Goal: Task Accomplishment & Management: Manage account settings

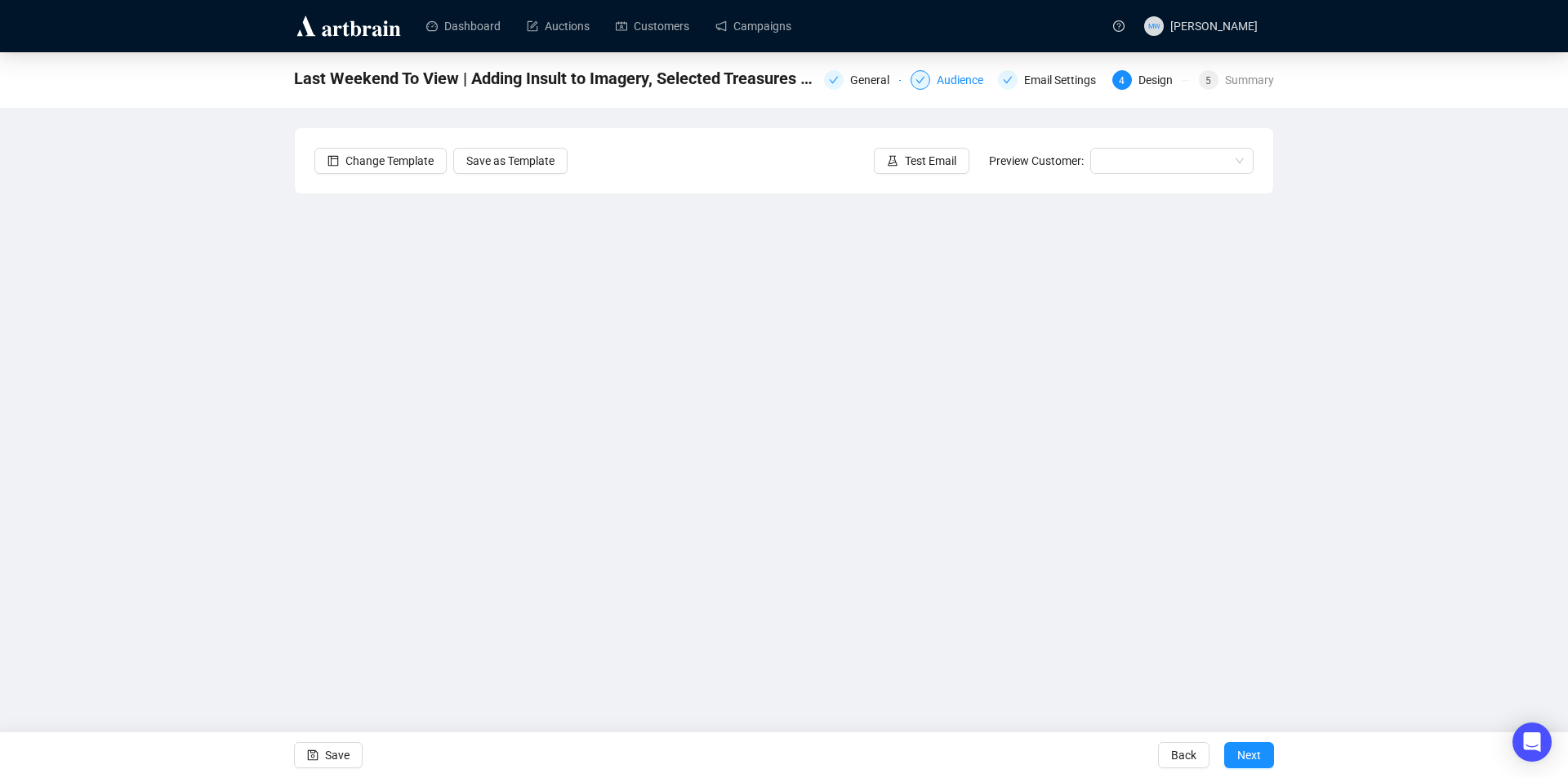
click at [950, 79] on div "Audience" at bounding box center [965, 79] width 57 height 19
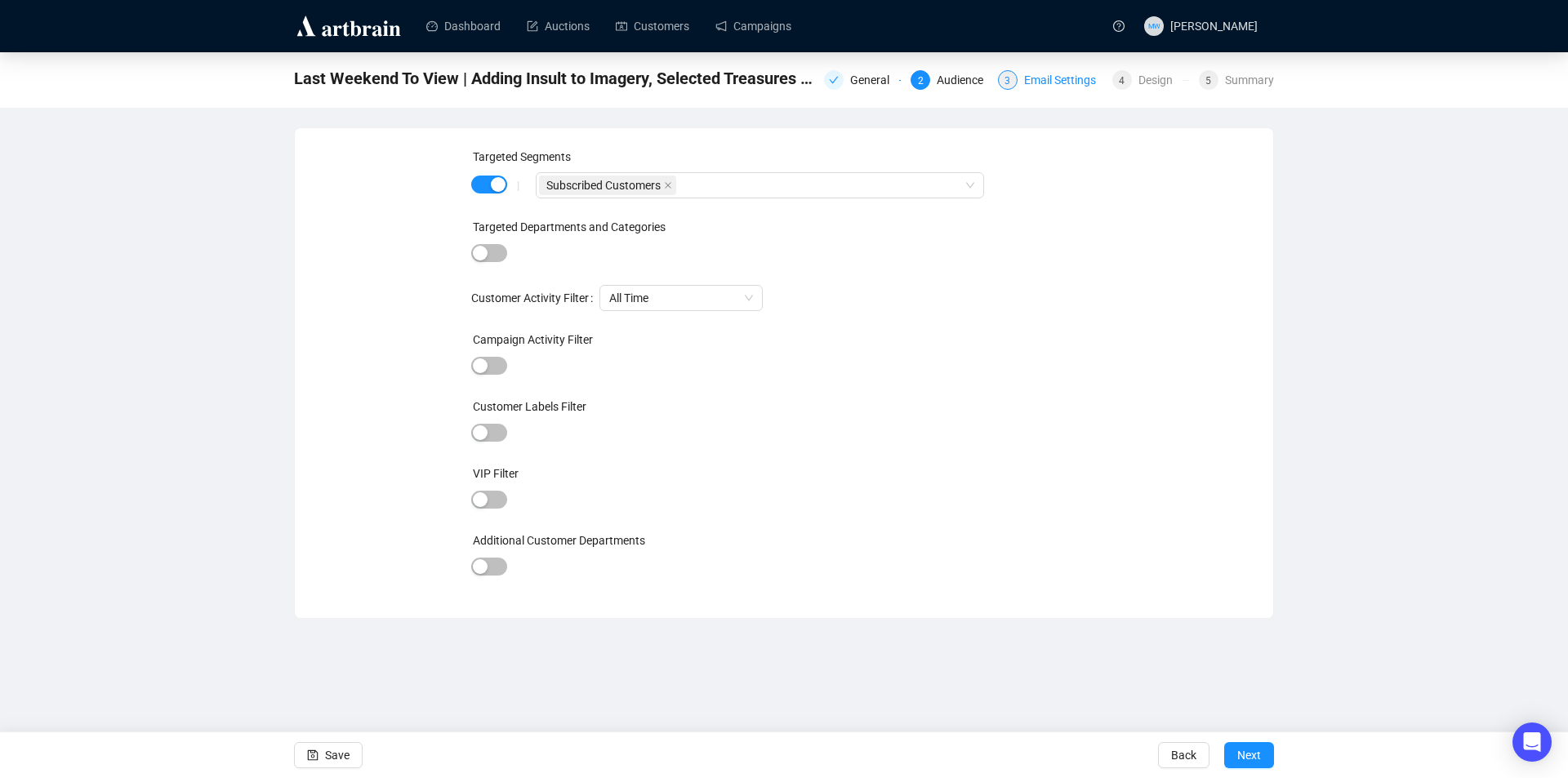
click at [1052, 76] on div "Email Settings" at bounding box center [1065, 79] width 82 height 19
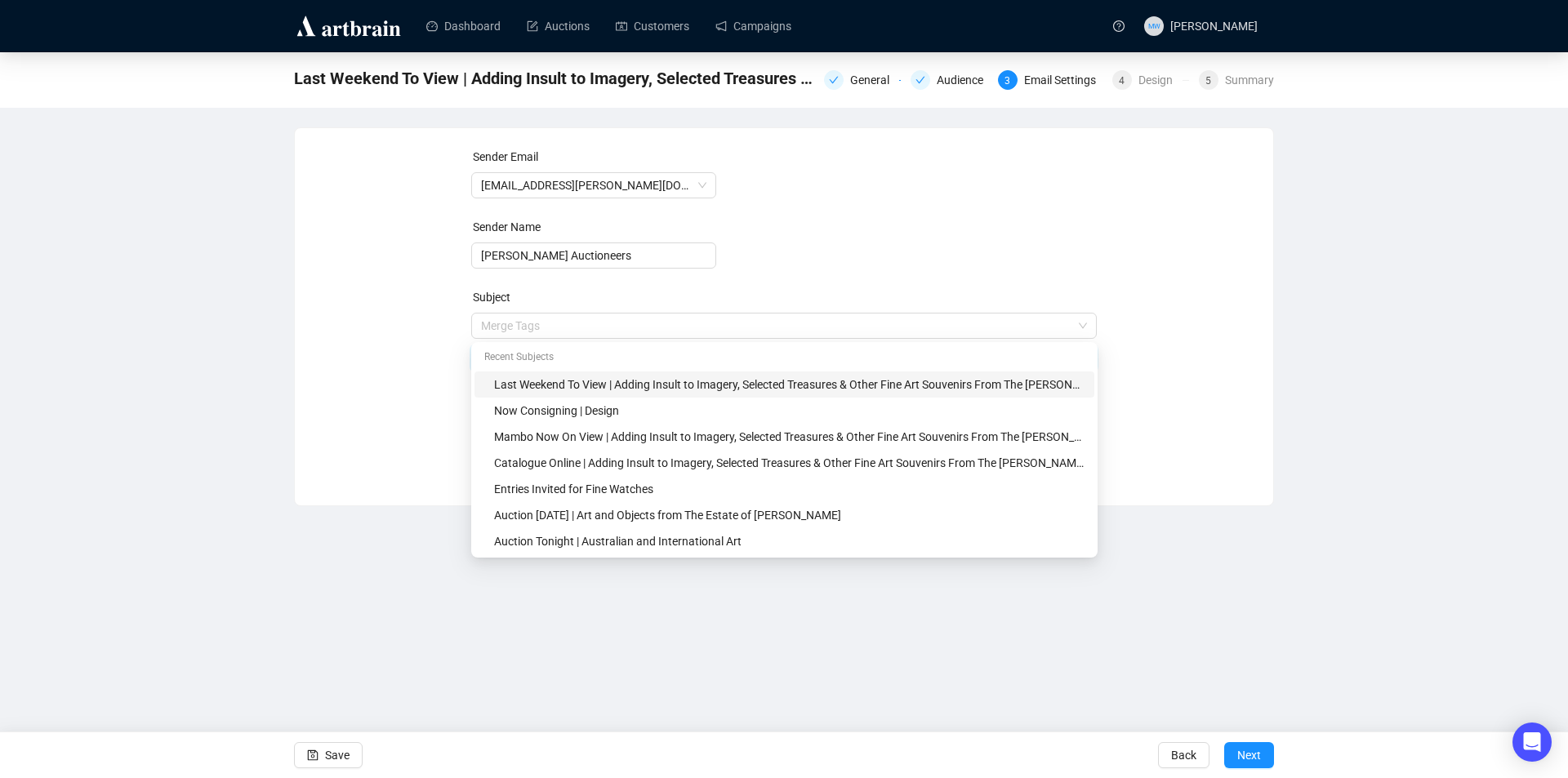
drag, startPoint x: 500, startPoint y: 328, endPoint x: 455, endPoint y: 327, distance: 45.0
click at [455, 327] on div "Sender Email [EMAIL_ADDRESS][PERSON_NAME][DOMAIN_NAME] Sender Name [PERSON_NAME…" at bounding box center [784, 304] width 939 height 314
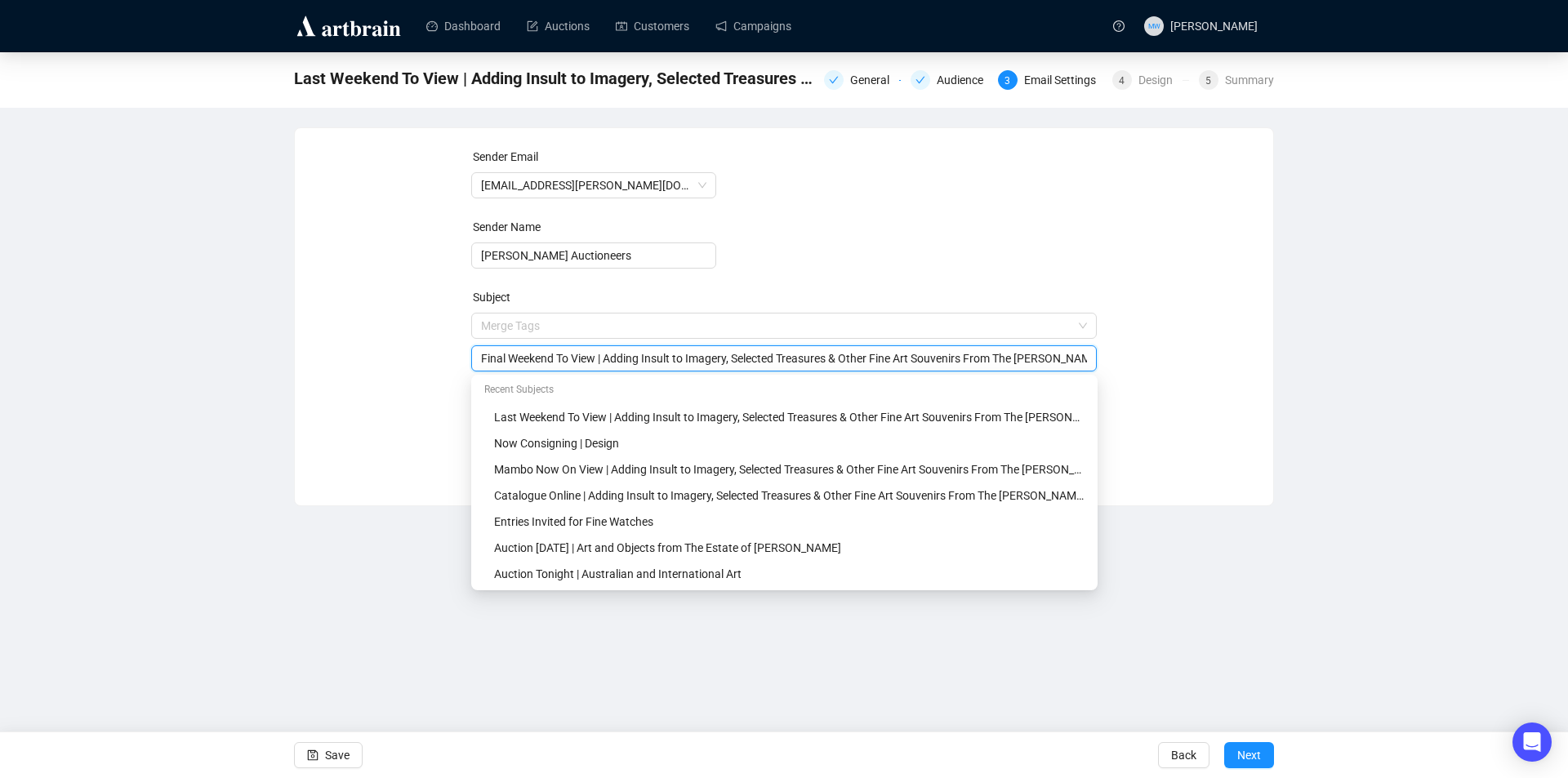
type input "Final Weekend To View | Adding Insult to Imagery, Selected Treasures & Other Fi…"
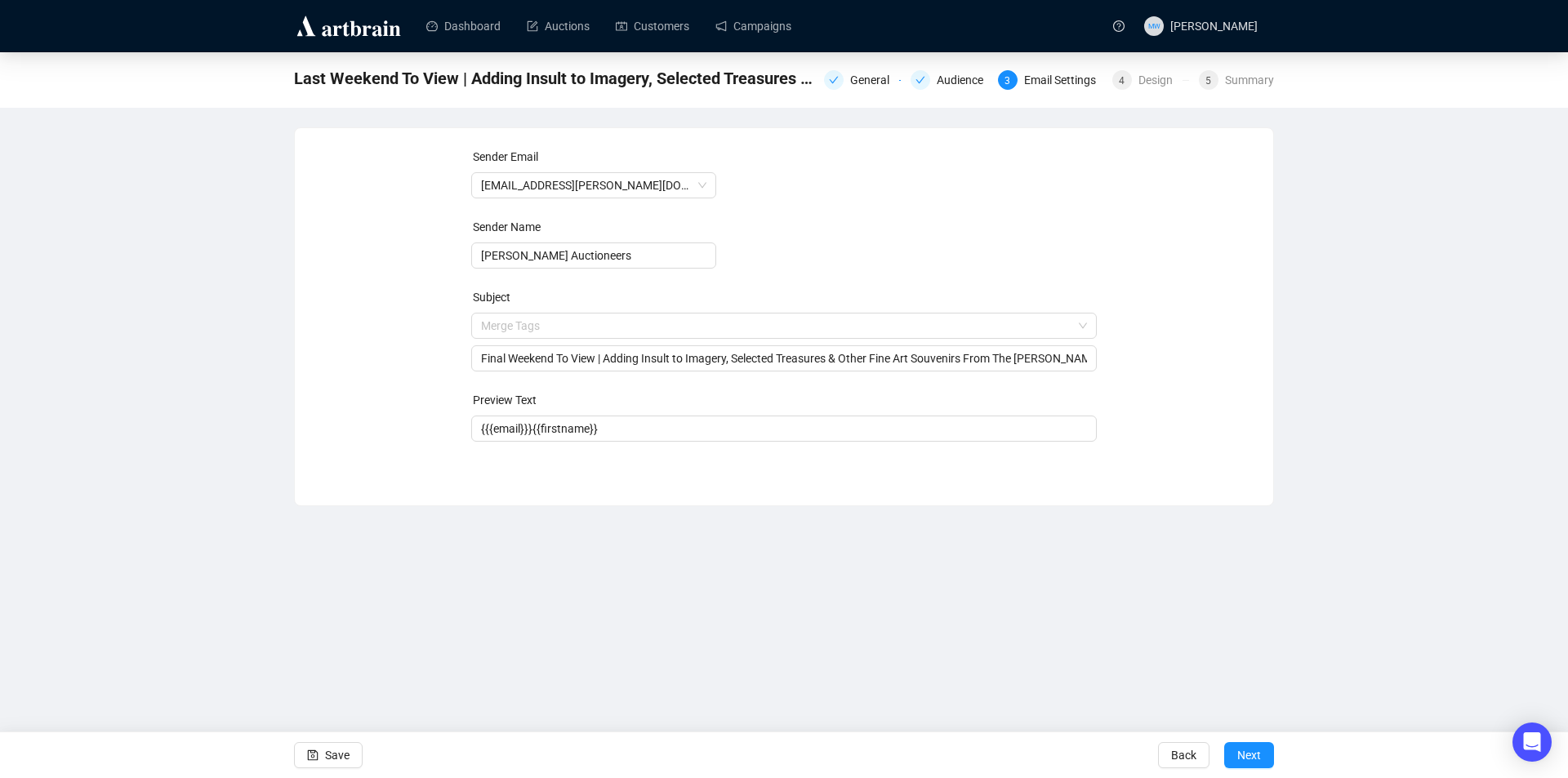
click at [404, 381] on div "Sender Email [EMAIL_ADDRESS][PERSON_NAME][DOMAIN_NAME] Sender Name [PERSON_NAME…" at bounding box center [784, 304] width 939 height 314
click at [333, 763] on span "Save" at bounding box center [337, 755] width 25 height 46
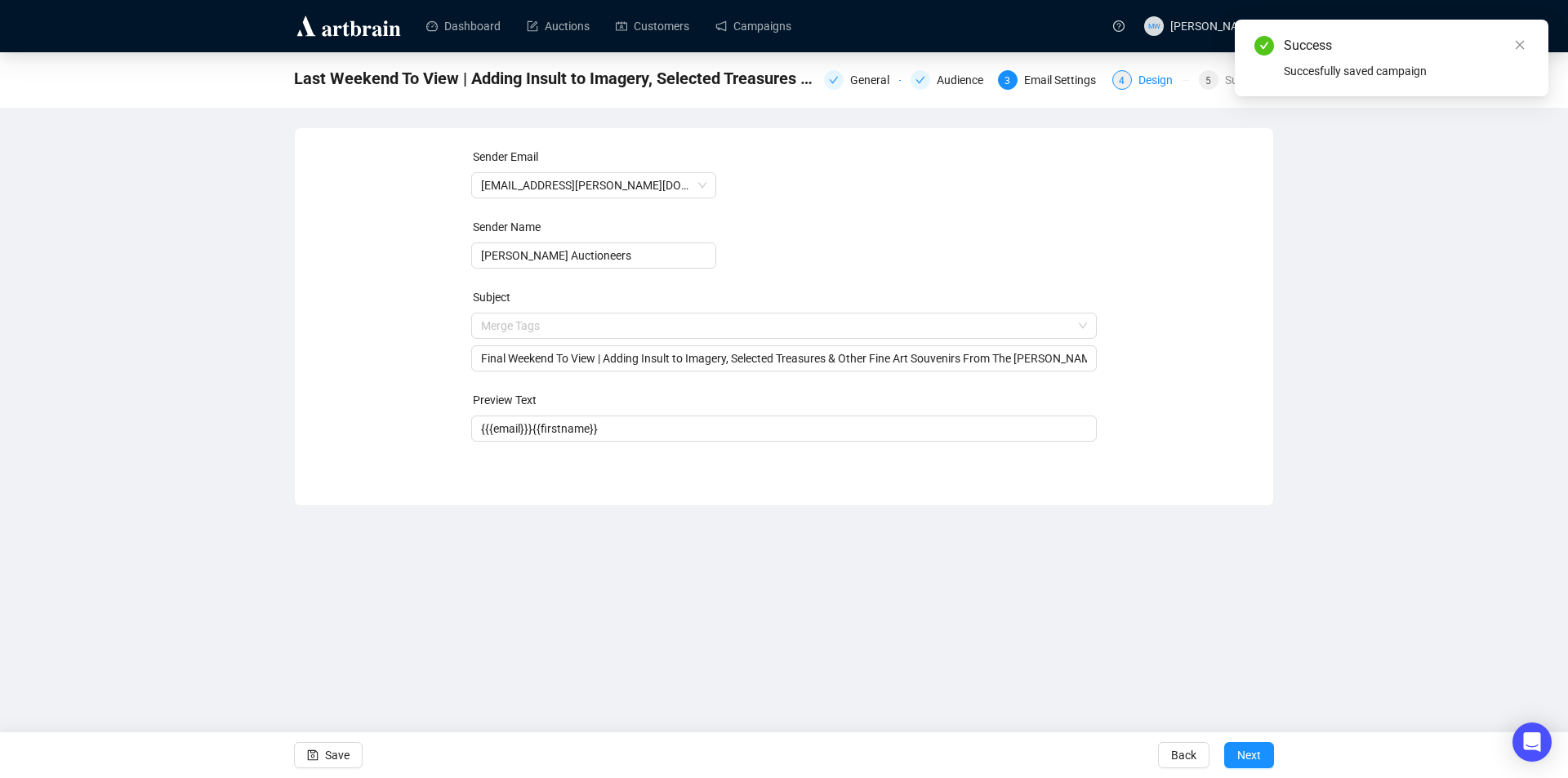
click at [1164, 81] on div "Design" at bounding box center [1160, 79] width 44 height 19
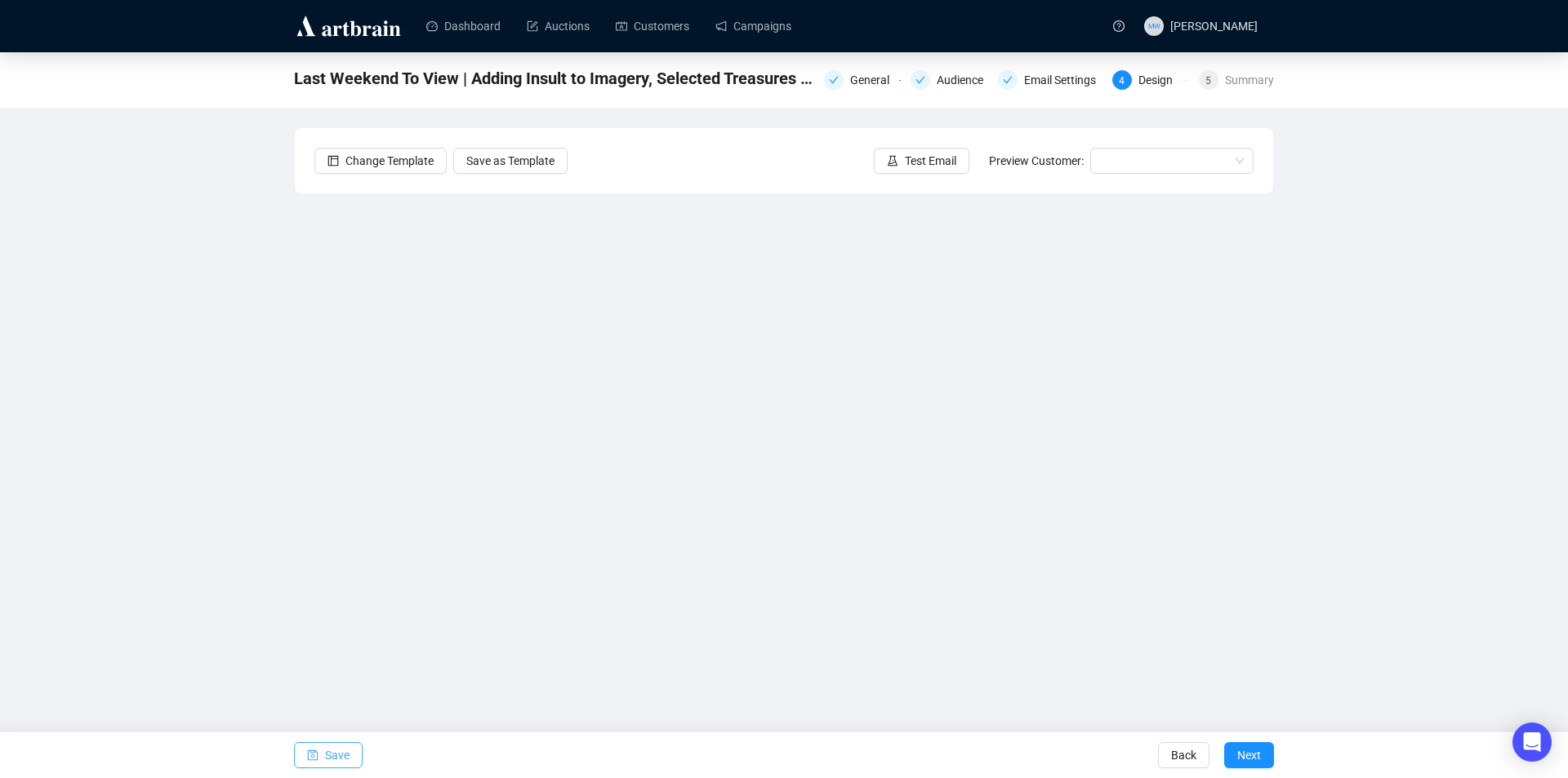
click at [344, 758] on span "Save" at bounding box center [337, 755] width 25 height 46
click at [330, 759] on span "Save" at bounding box center [337, 755] width 25 height 46
click at [324, 741] on div "Save" at bounding box center [327, 755] width 69 height 46
click at [325, 747] on span "Save" at bounding box center [337, 755] width 25 height 46
click at [340, 756] on span "Save" at bounding box center [337, 755] width 25 height 46
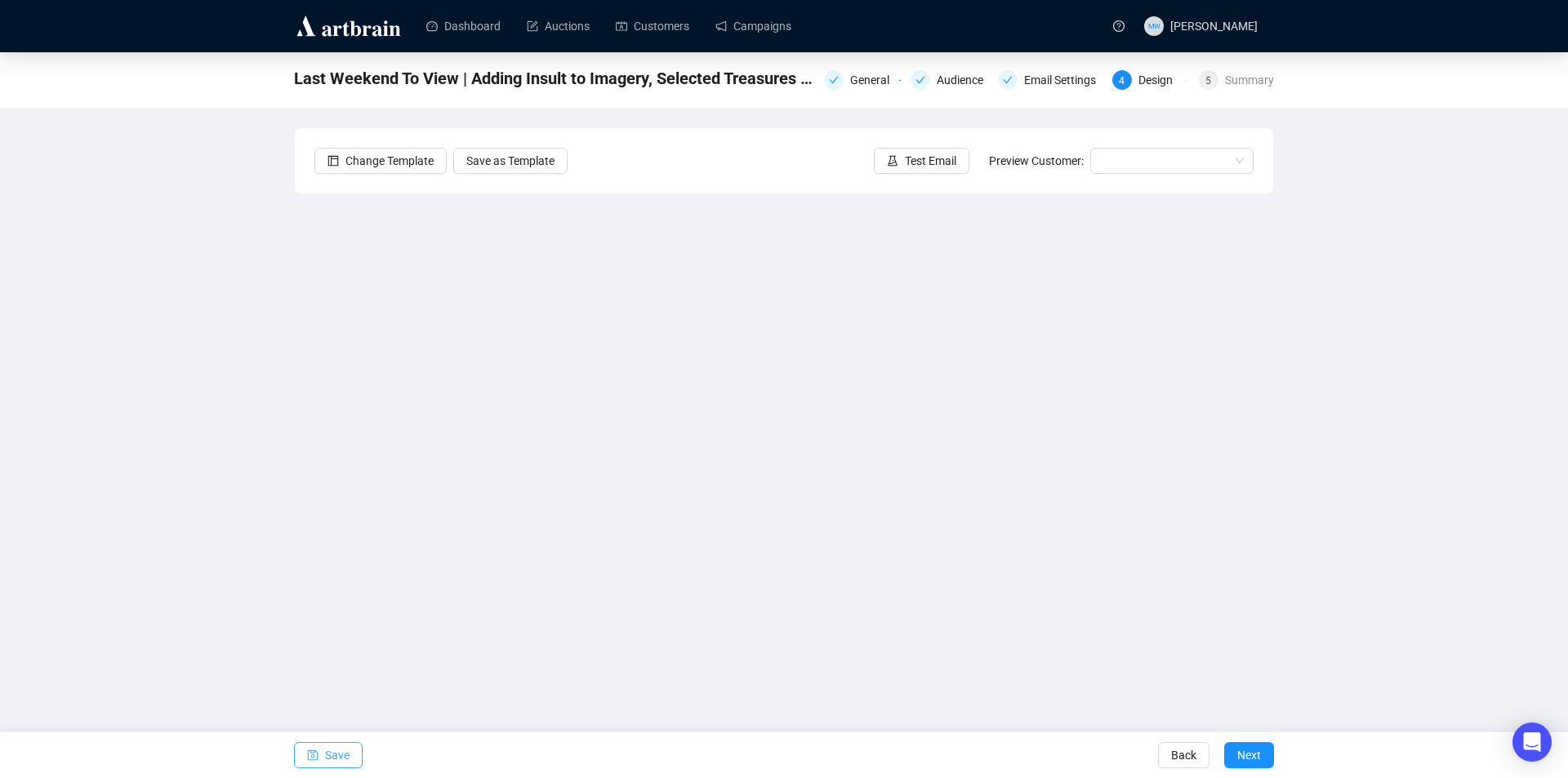
click at [339, 748] on span "Save" at bounding box center [337, 755] width 25 height 46
click at [328, 750] on span "Save" at bounding box center [337, 755] width 25 height 46
click at [322, 750] on button "Save" at bounding box center [327, 754] width 69 height 26
click at [340, 751] on span "Save" at bounding box center [337, 755] width 25 height 46
click at [320, 755] on button "Save" at bounding box center [327, 754] width 69 height 26
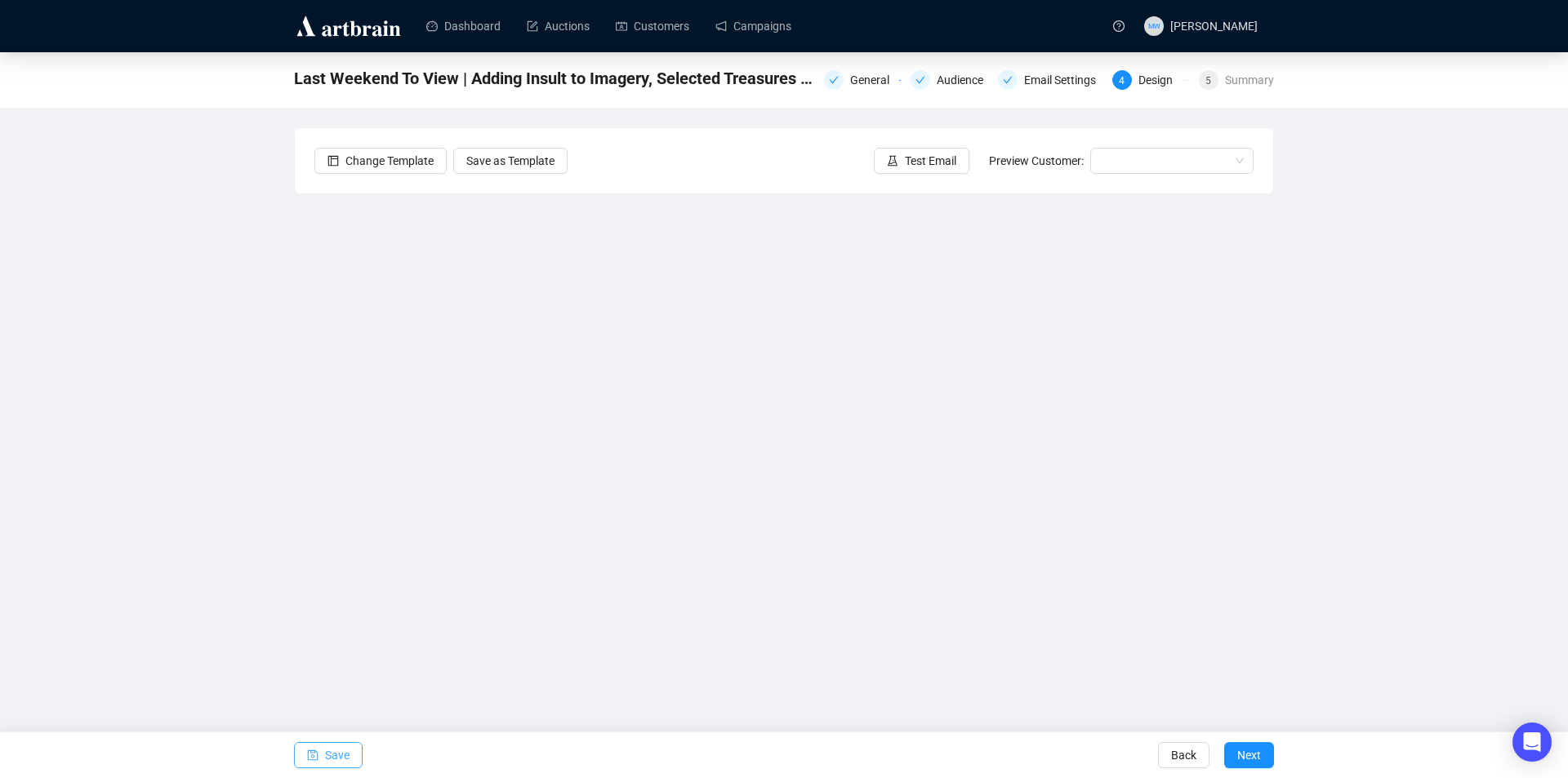
click at [335, 753] on span "Save" at bounding box center [337, 755] width 25 height 46
click at [316, 759] on icon "save" at bounding box center [313, 755] width 11 height 11
click at [929, 157] on span "Test Email" at bounding box center [930, 161] width 52 height 18
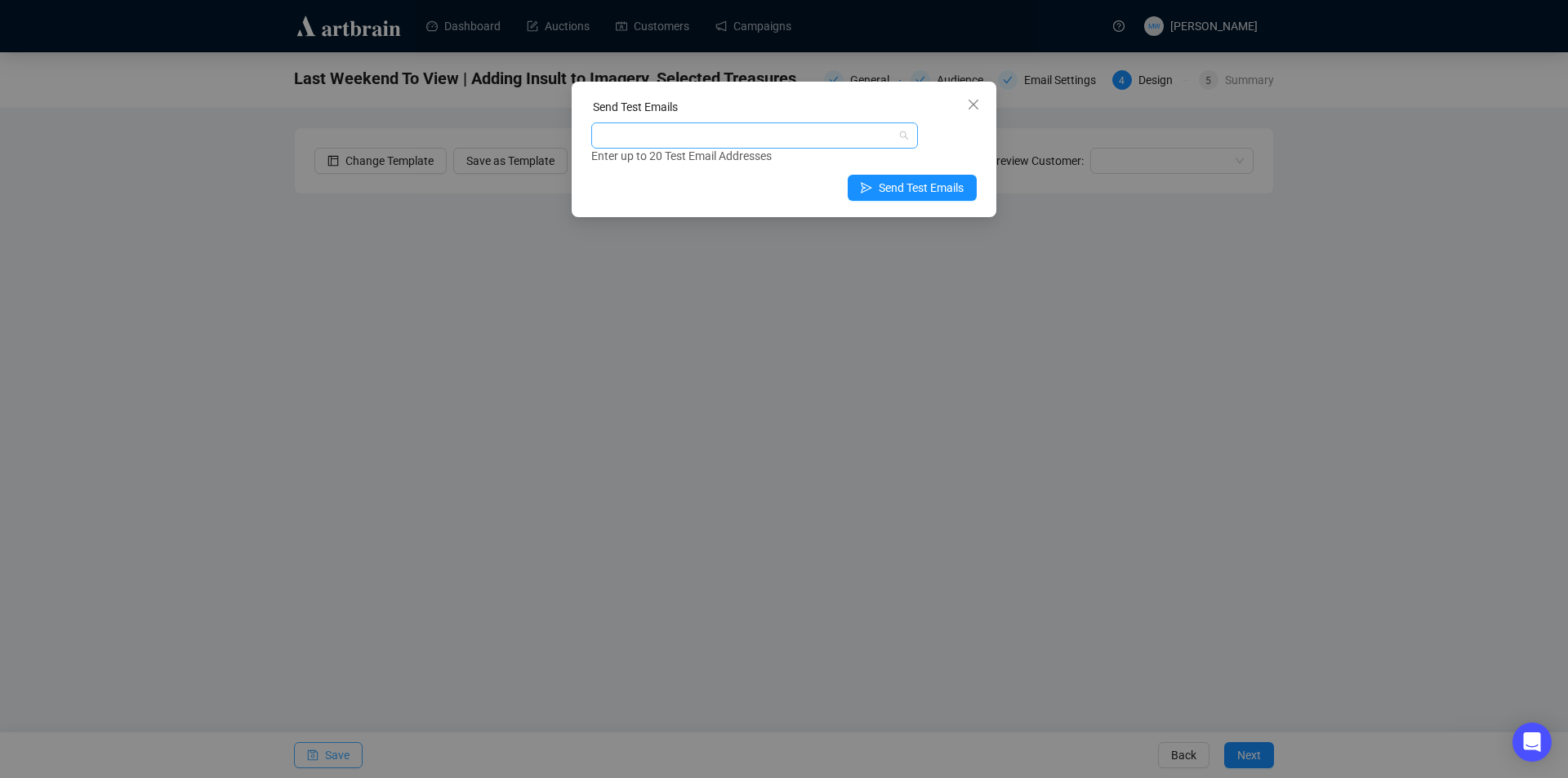
click at [762, 141] on div at bounding box center [746, 135] width 303 height 23
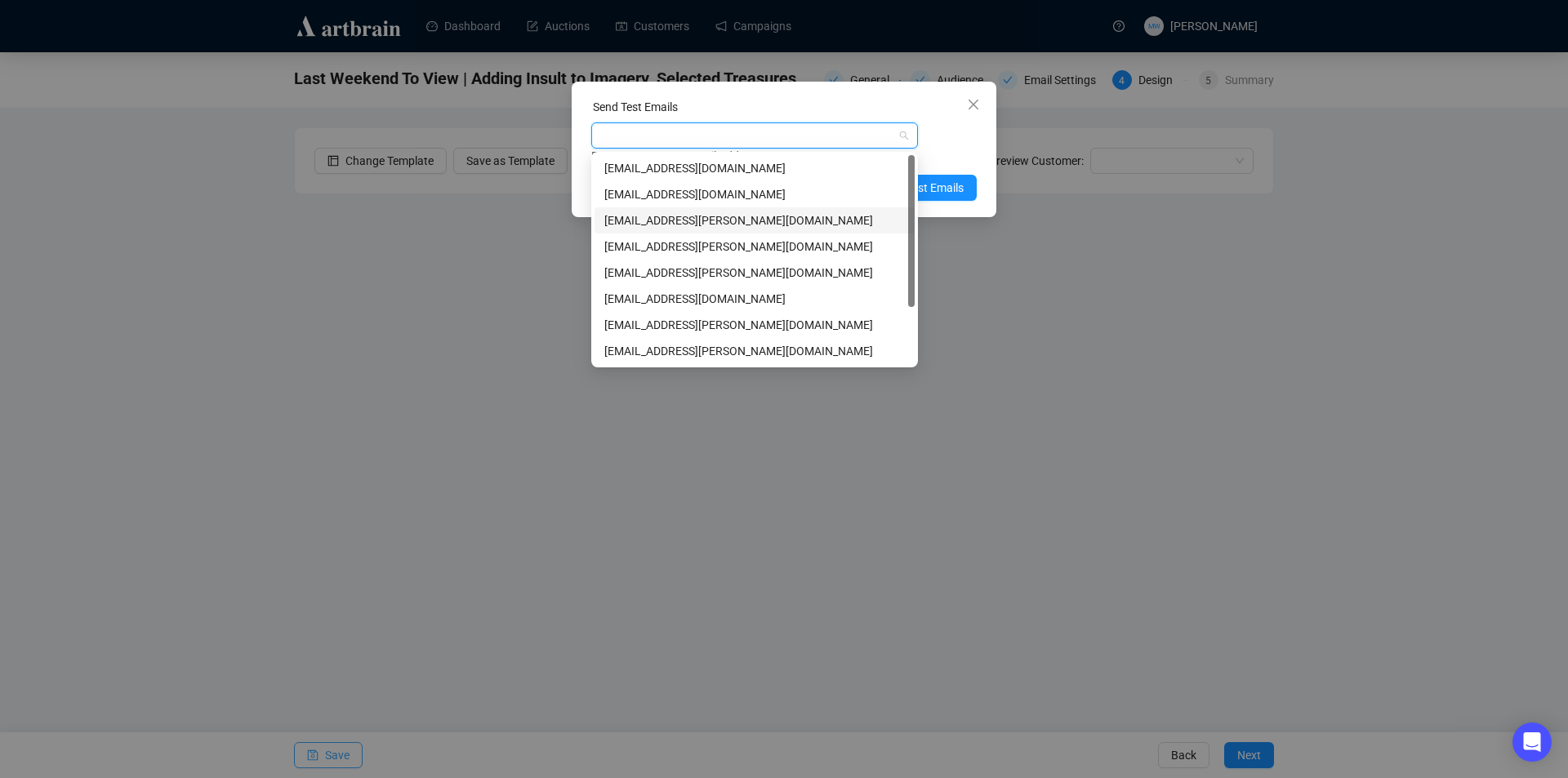
click at [715, 220] on div "[EMAIL_ADDRESS][PERSON_NAME][DOMAIN_NAME]" at bounding box center [754, 220] width 300 height 18
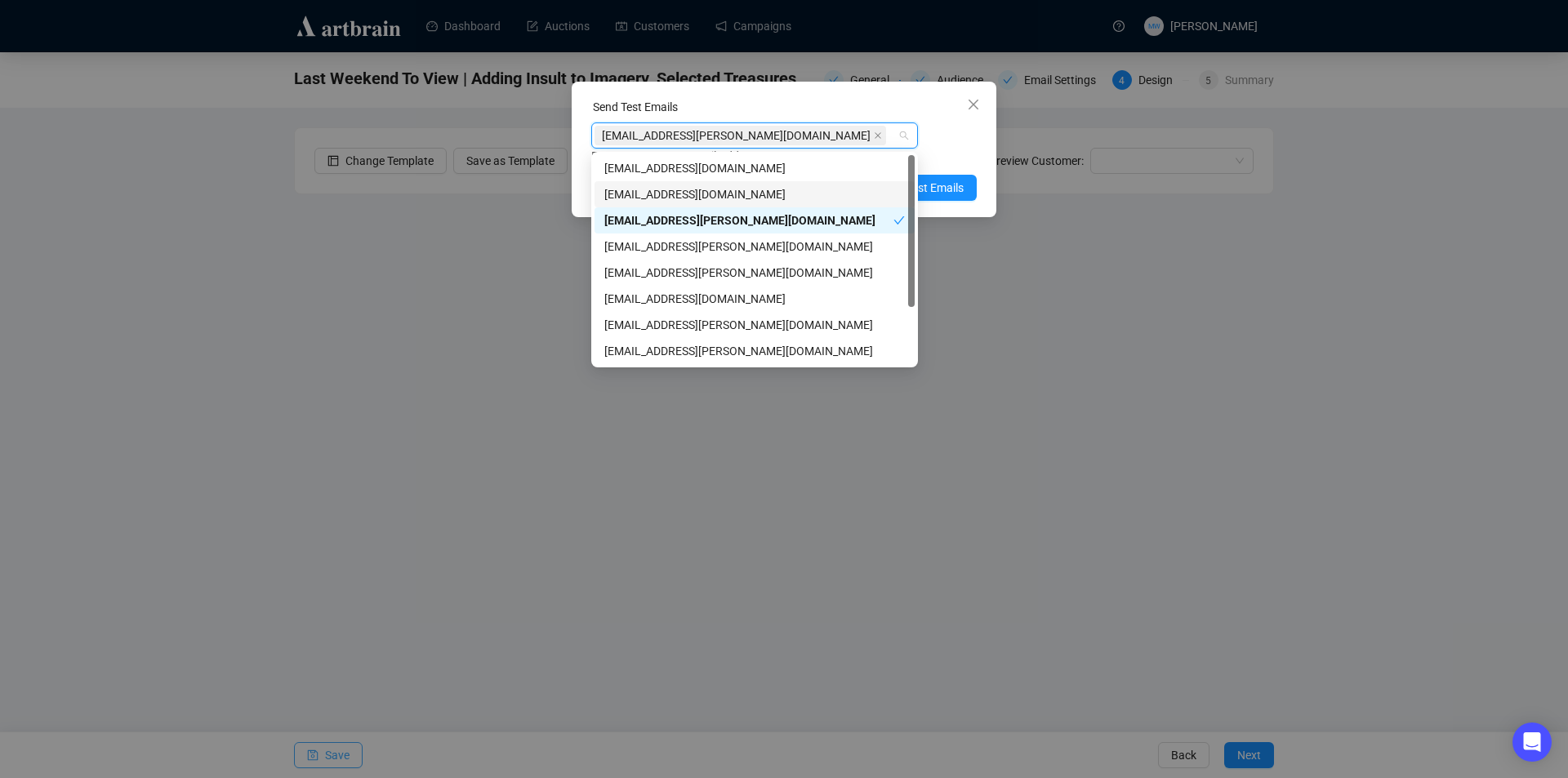
click at [955, 151] on div "Enter up to 20 Test Email Addresses" at bounding box center [784, 156] width 386 height 19
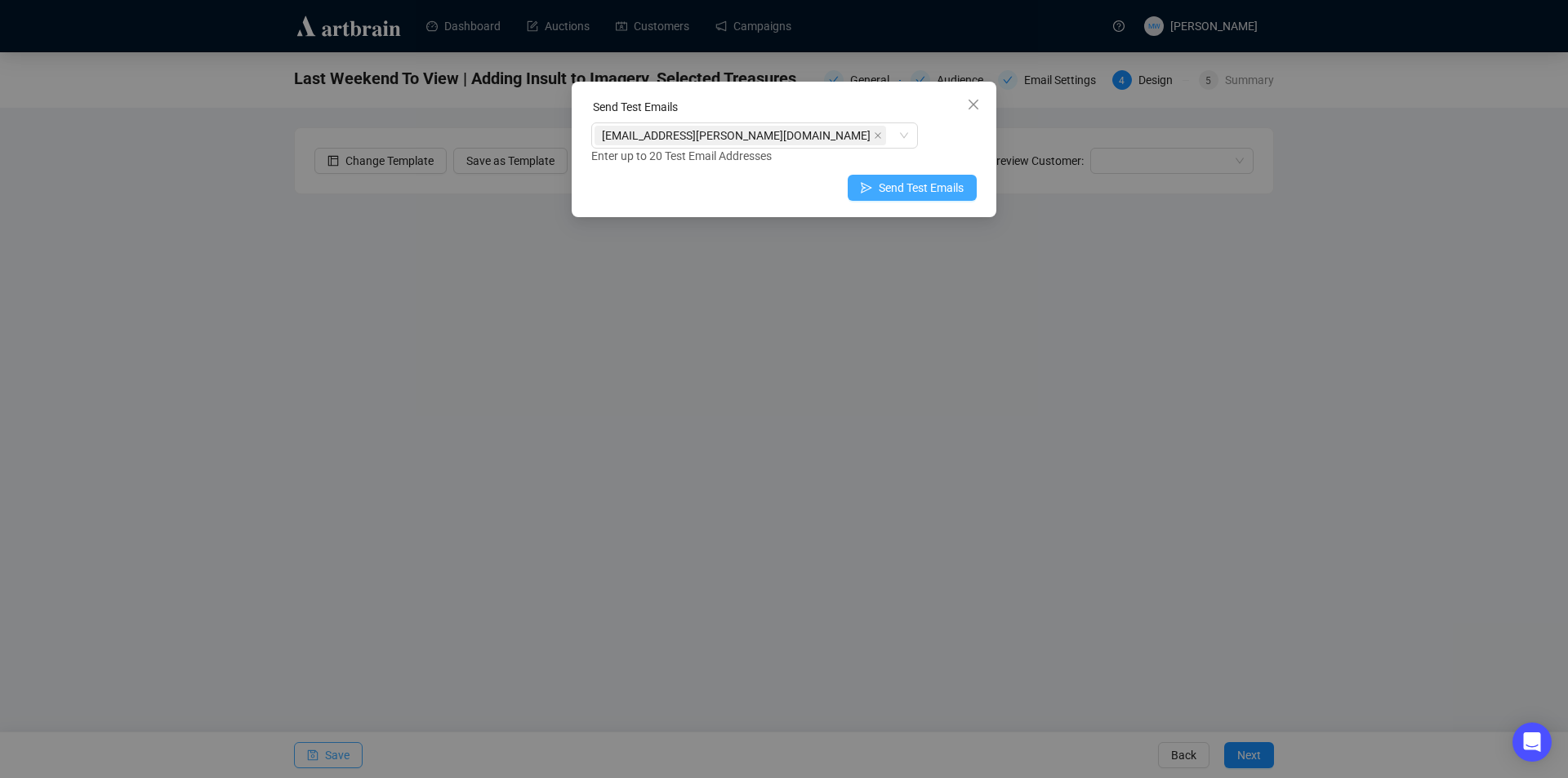
click at [945, 176] on button "Send Test Emails" at bounding box center [912, 188] width 129 height 26
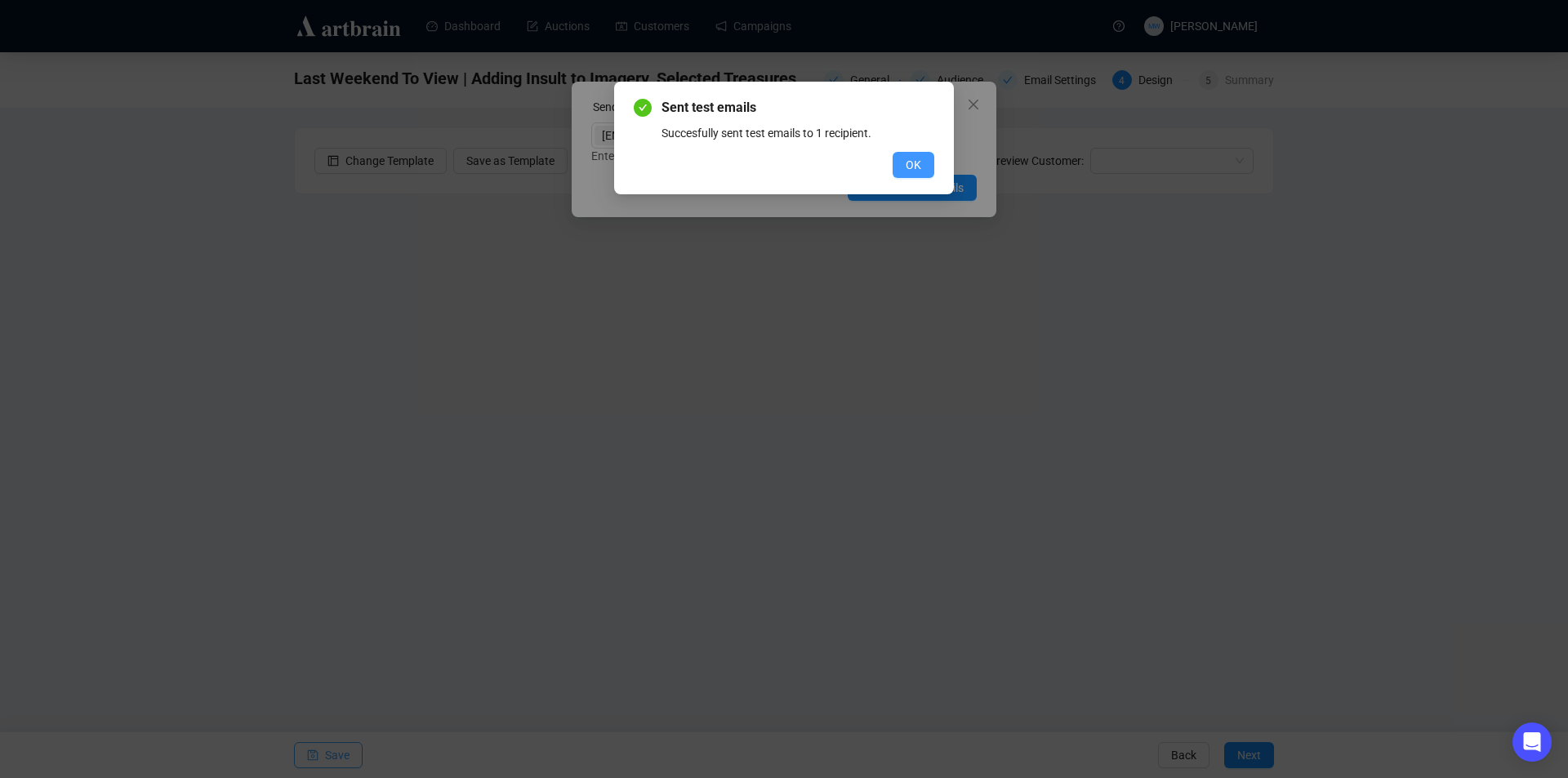
click at [921, 168] on span "OK" at bounding box center [913, 164] width 15 height 18
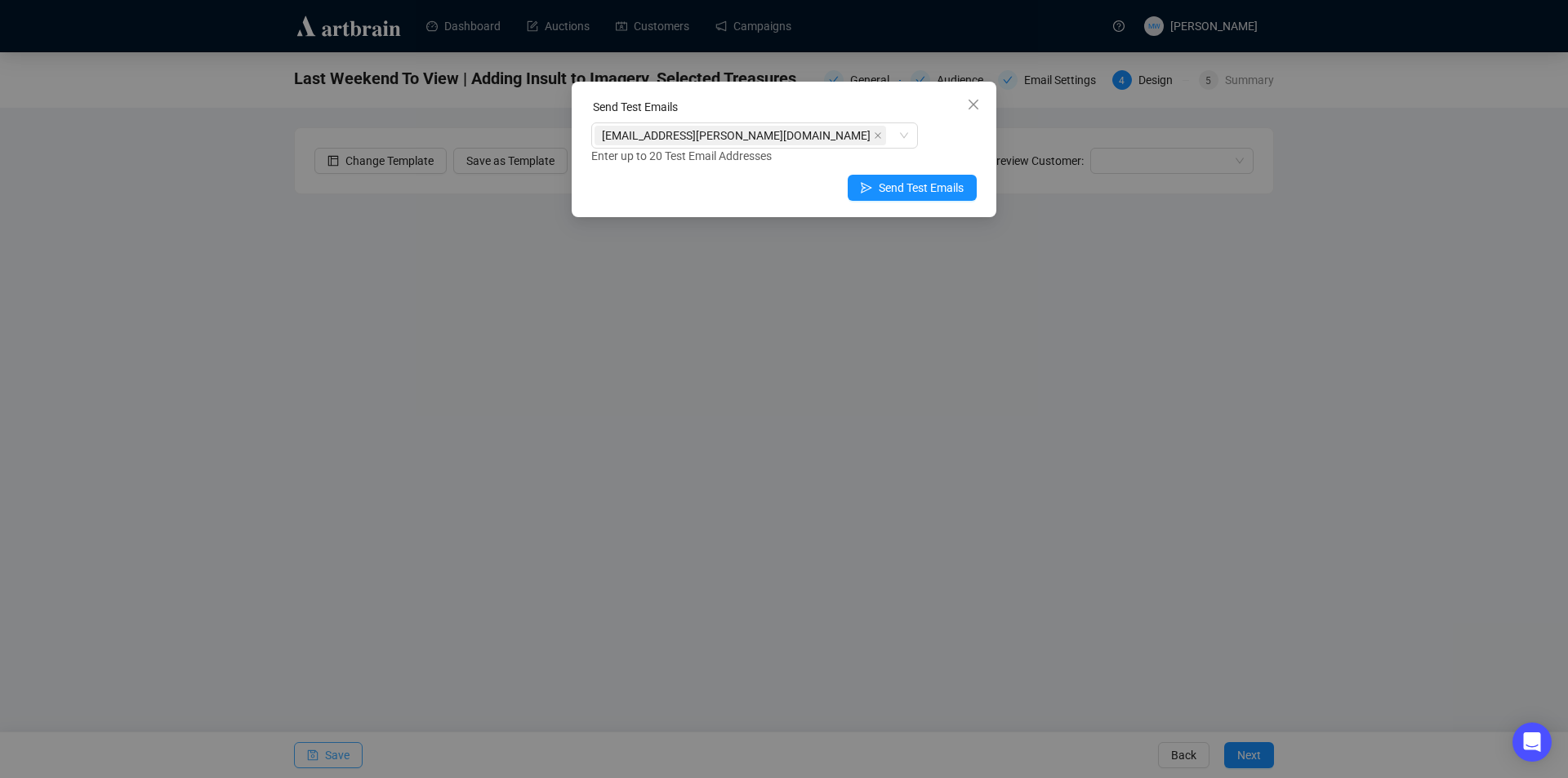
click at [979, 103] on icon "close" at bounding box center [973, 104] width 13 height 13
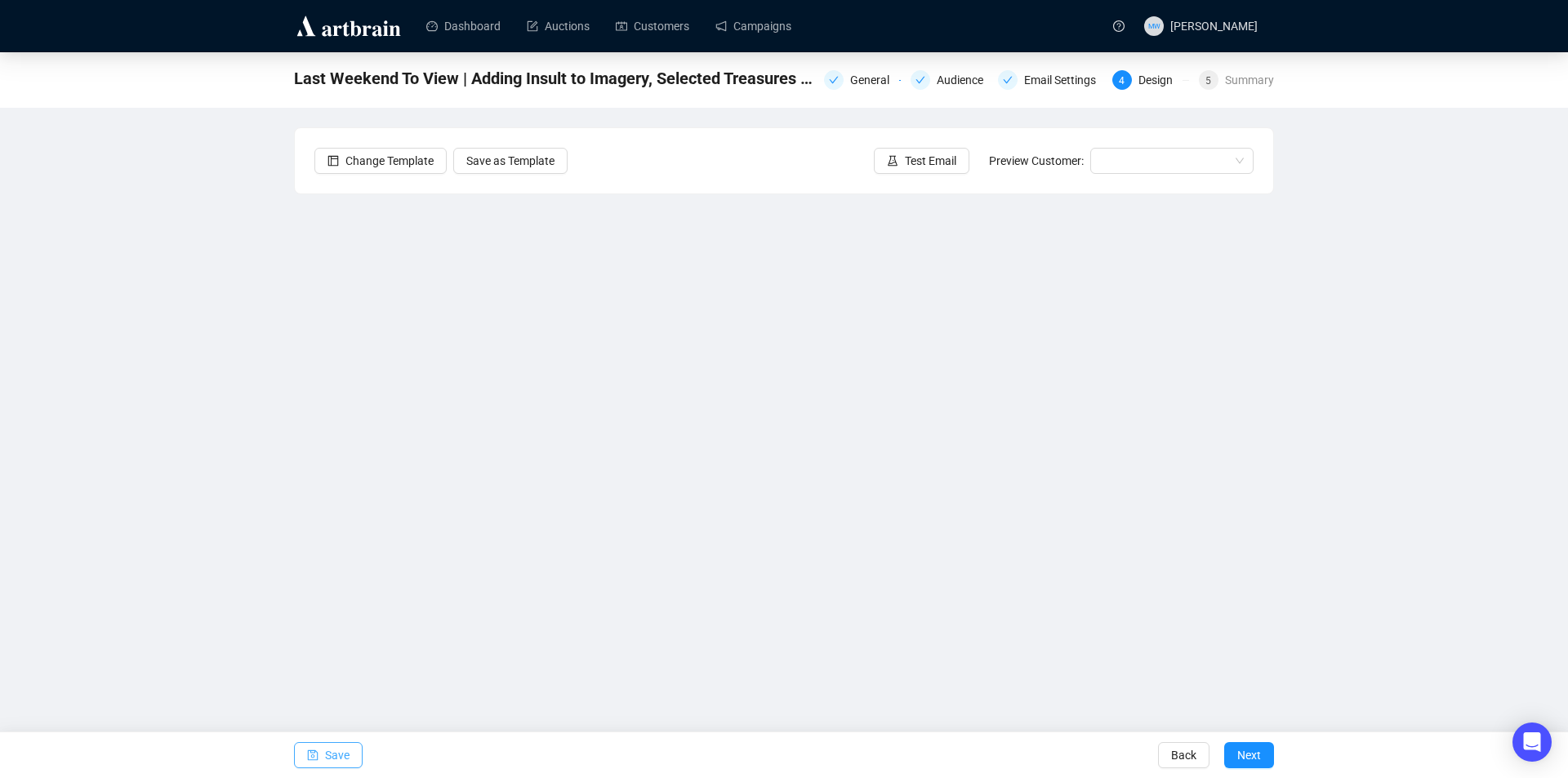
click at [325, 753] on span "Save" at bounding box center [337, 755] width 25 height 46
click at [329, 753] on span "Save" at bounding box center [337, 755] width 25 height 46
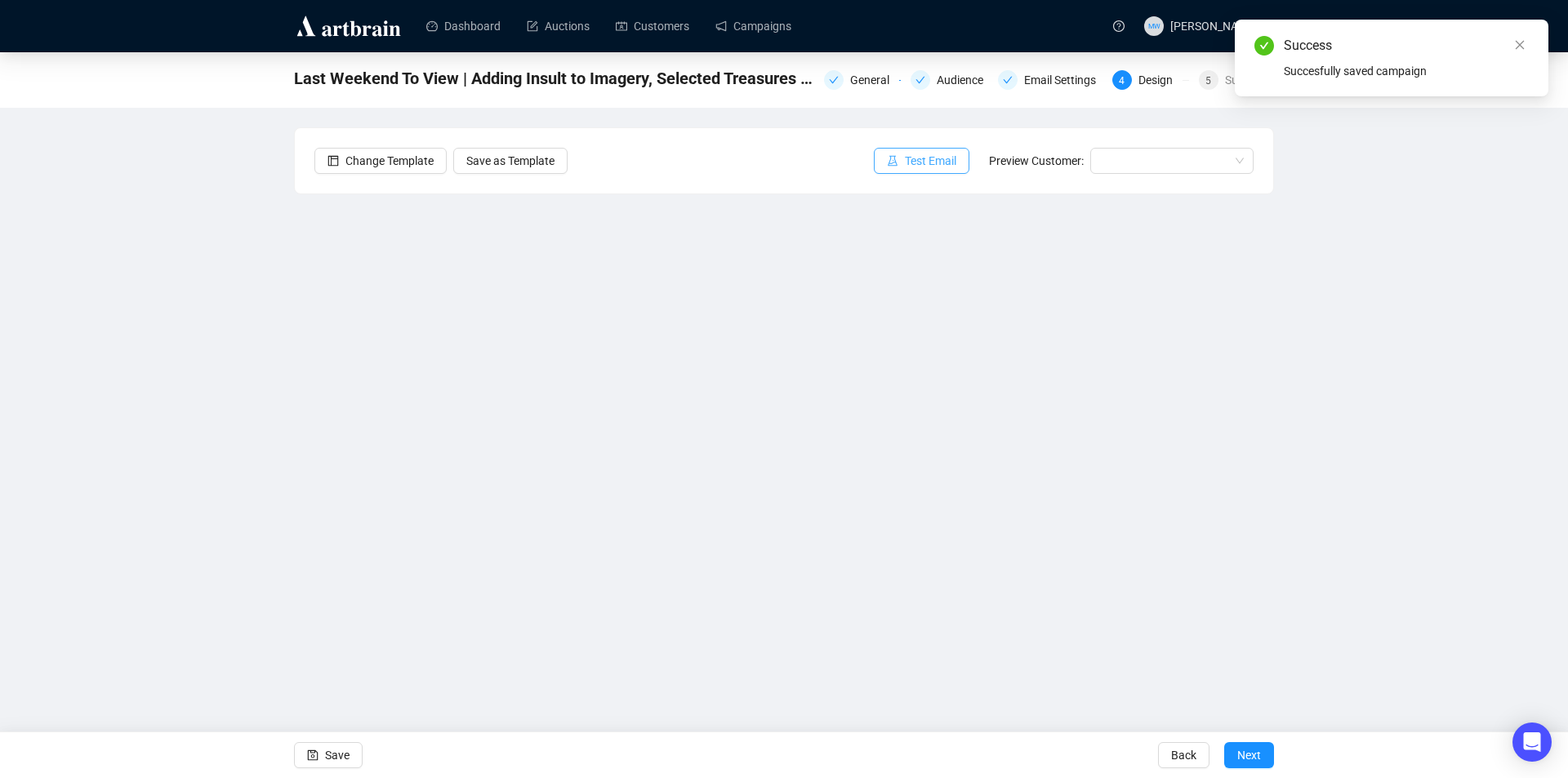
click at [927, 166] on span "Test Email" at bounding box center [930, 161] width 52 height 18
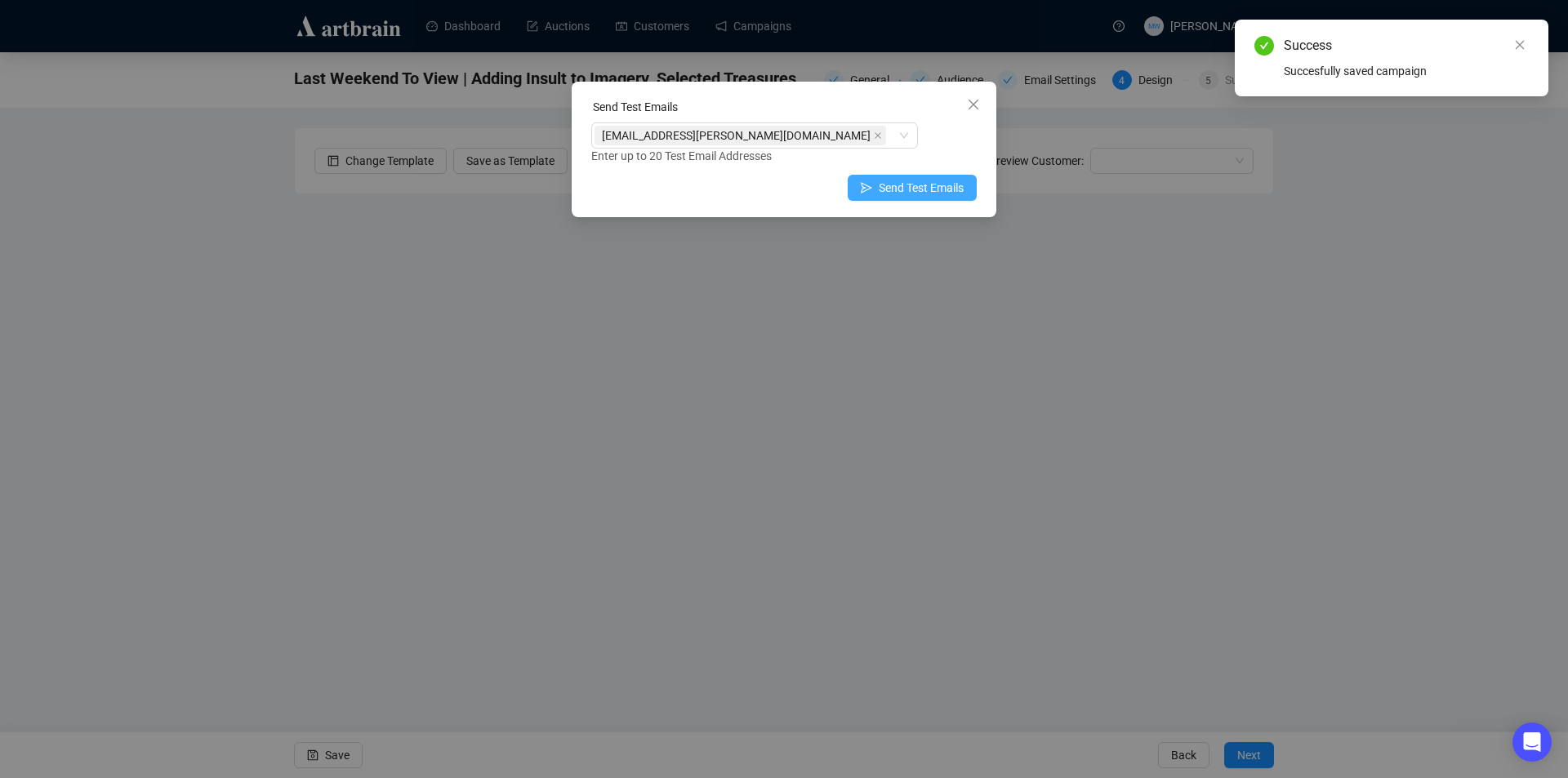
click at [914, 189] on span "Send Test Emails" at bounding box center [922, 187] width 85 height 18
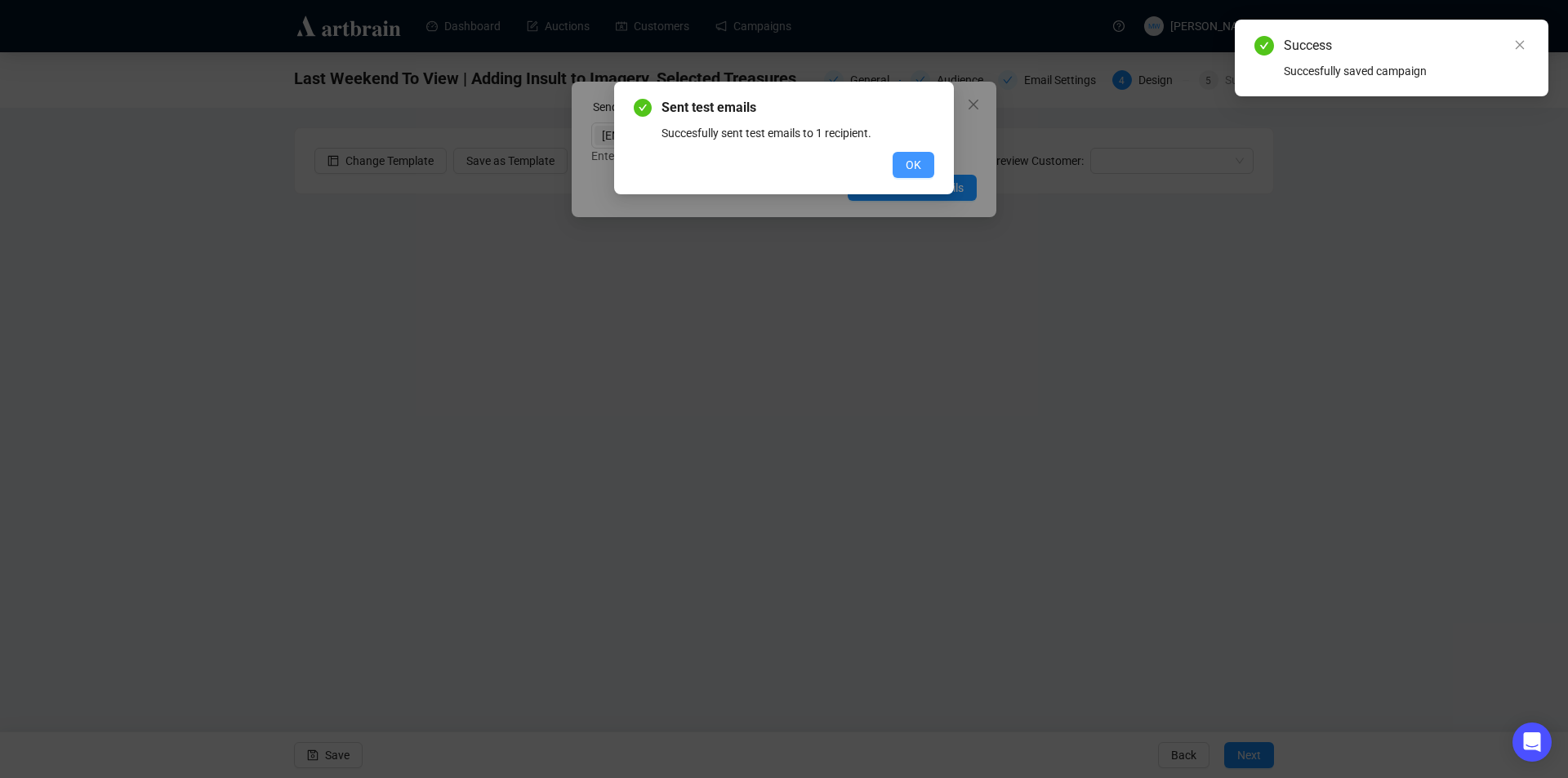
click at [914, 159] on span "OK" at bounding box center [913, 164] width 15 height 18
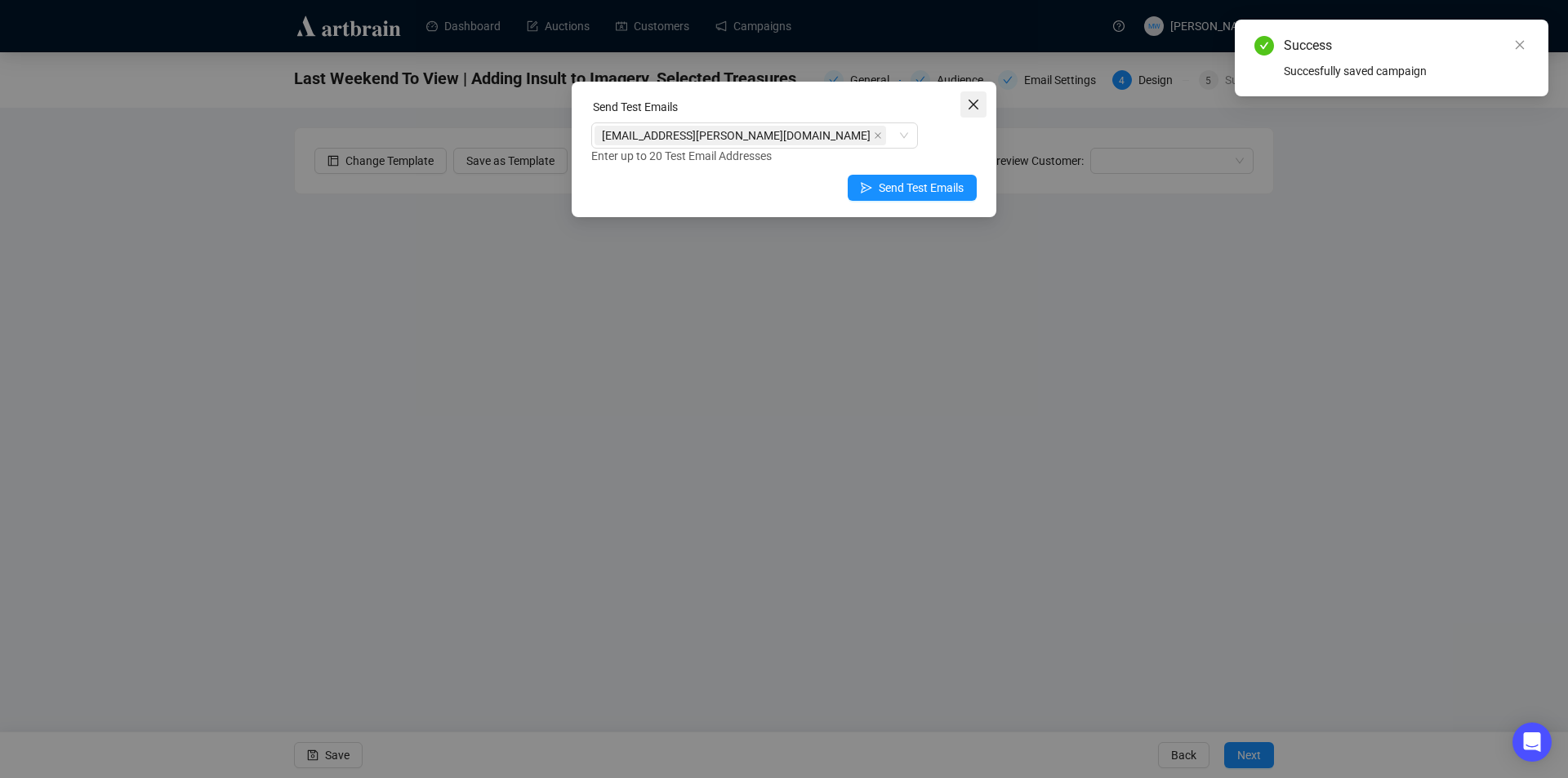
click at [974, 103] on icon "close" at bounding box center [973, 104] width 13 height 13
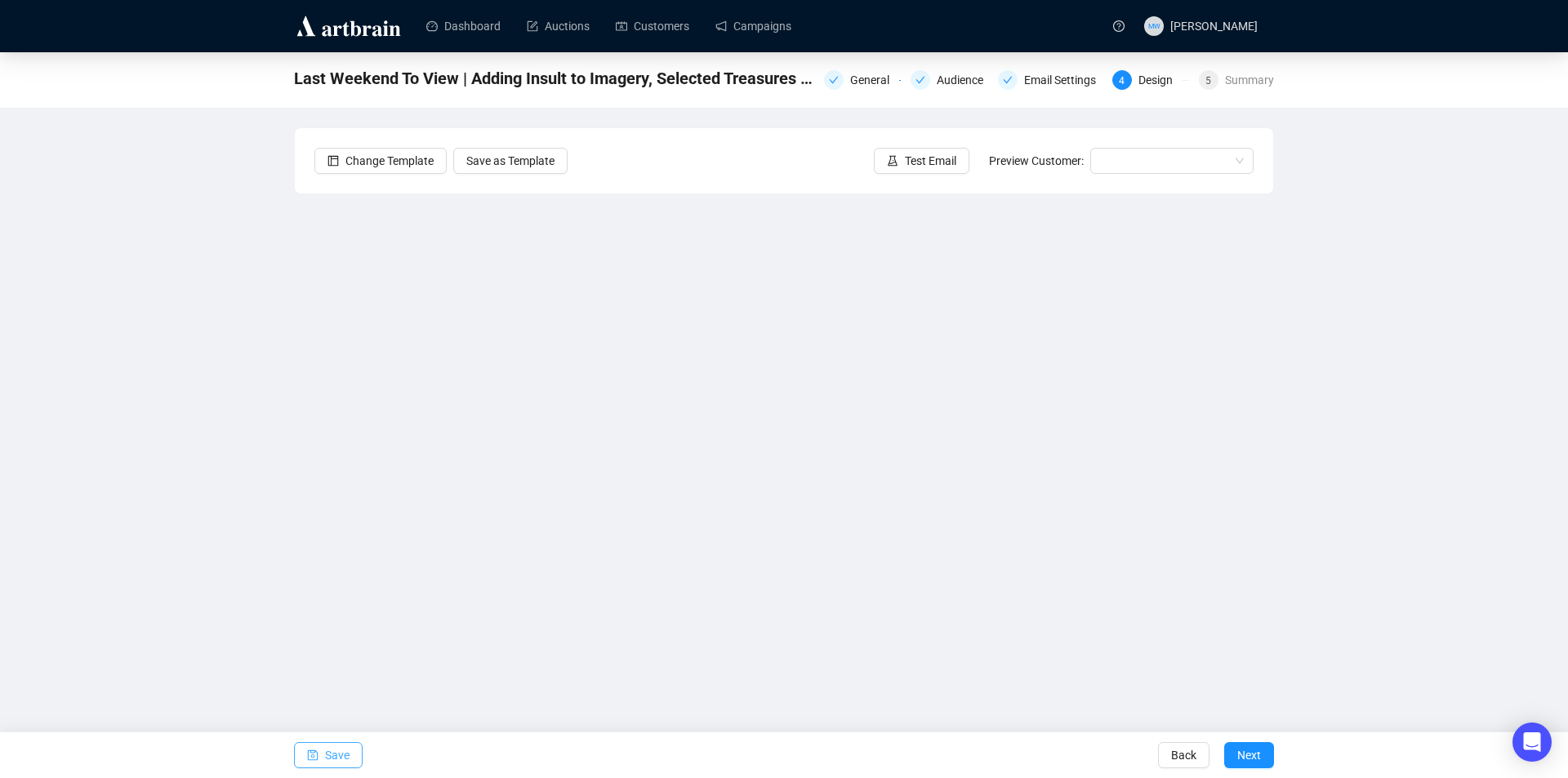
click at [345, 757] on span "Save" at bounding box center [337, 755] width 25 height 46
click at [784, 30] on link "Campaigns" at bounding box center [754, 26] width 76 height 42
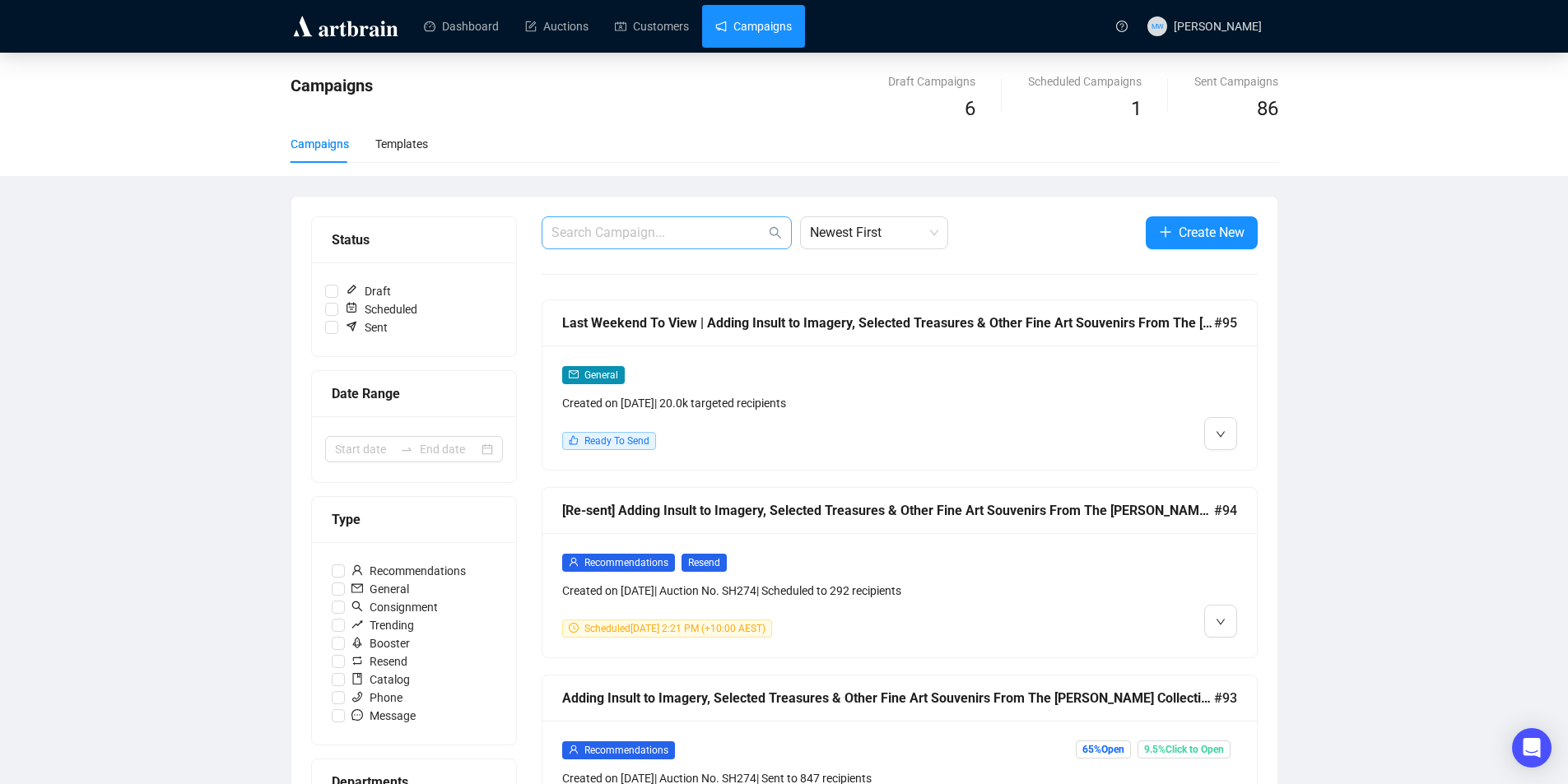
click at [618, 243] on span at bounding box center [666, 233] width 250 height 33
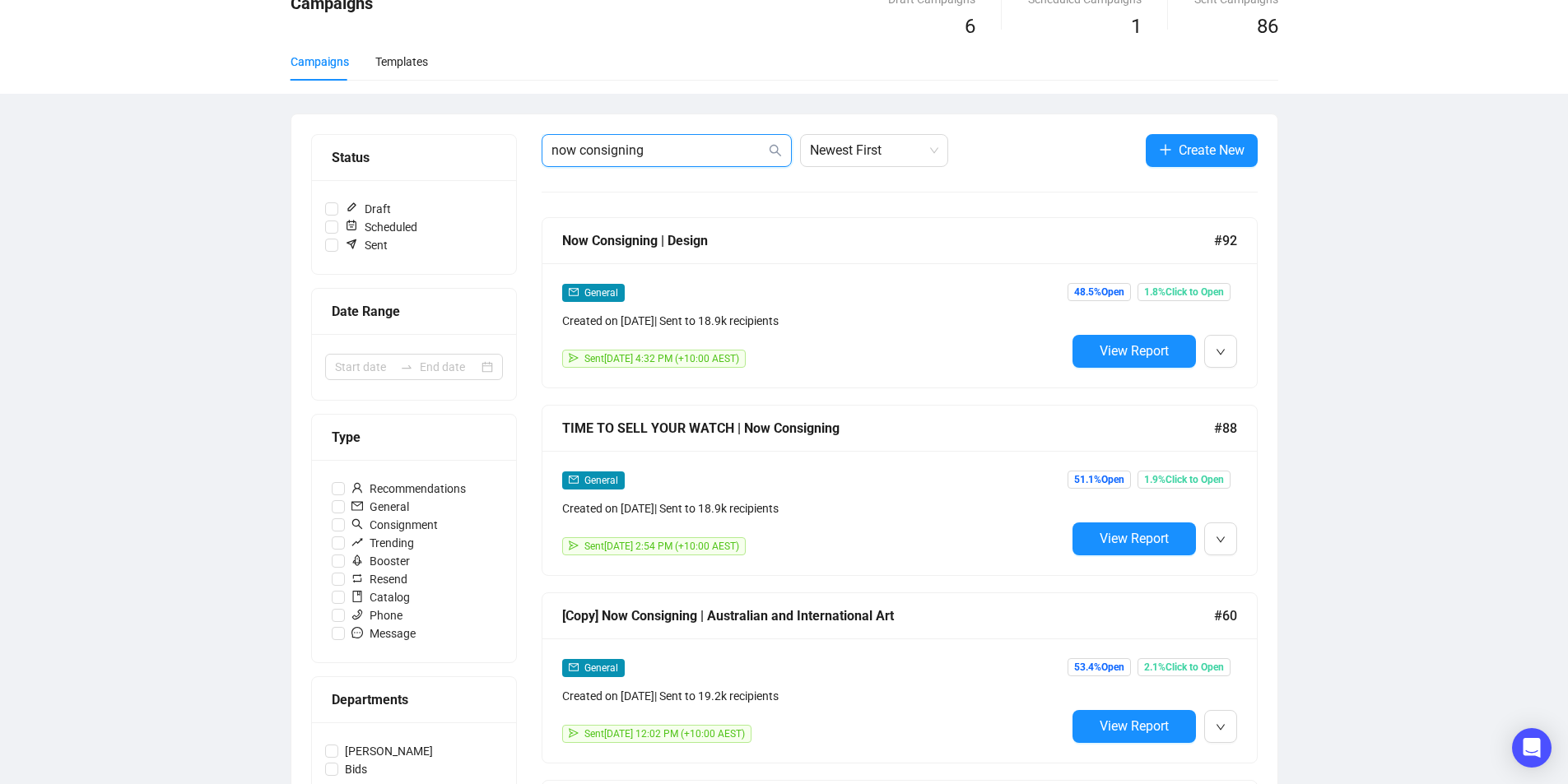
scroll to position [247, 0]
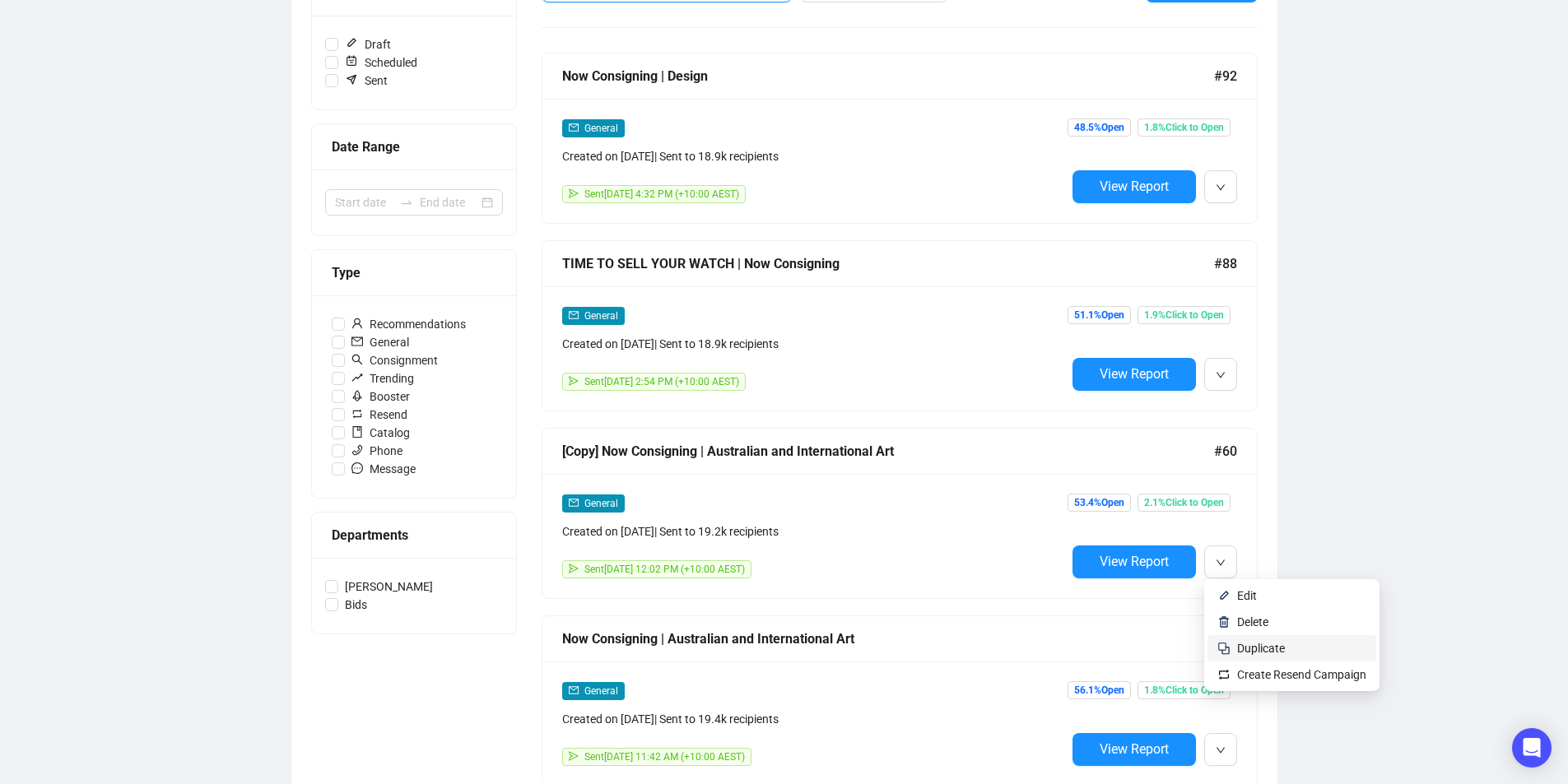
type input "now consigning"
click at [1230, 643] on img at bounding box center [1224, 648] width 13 height 13
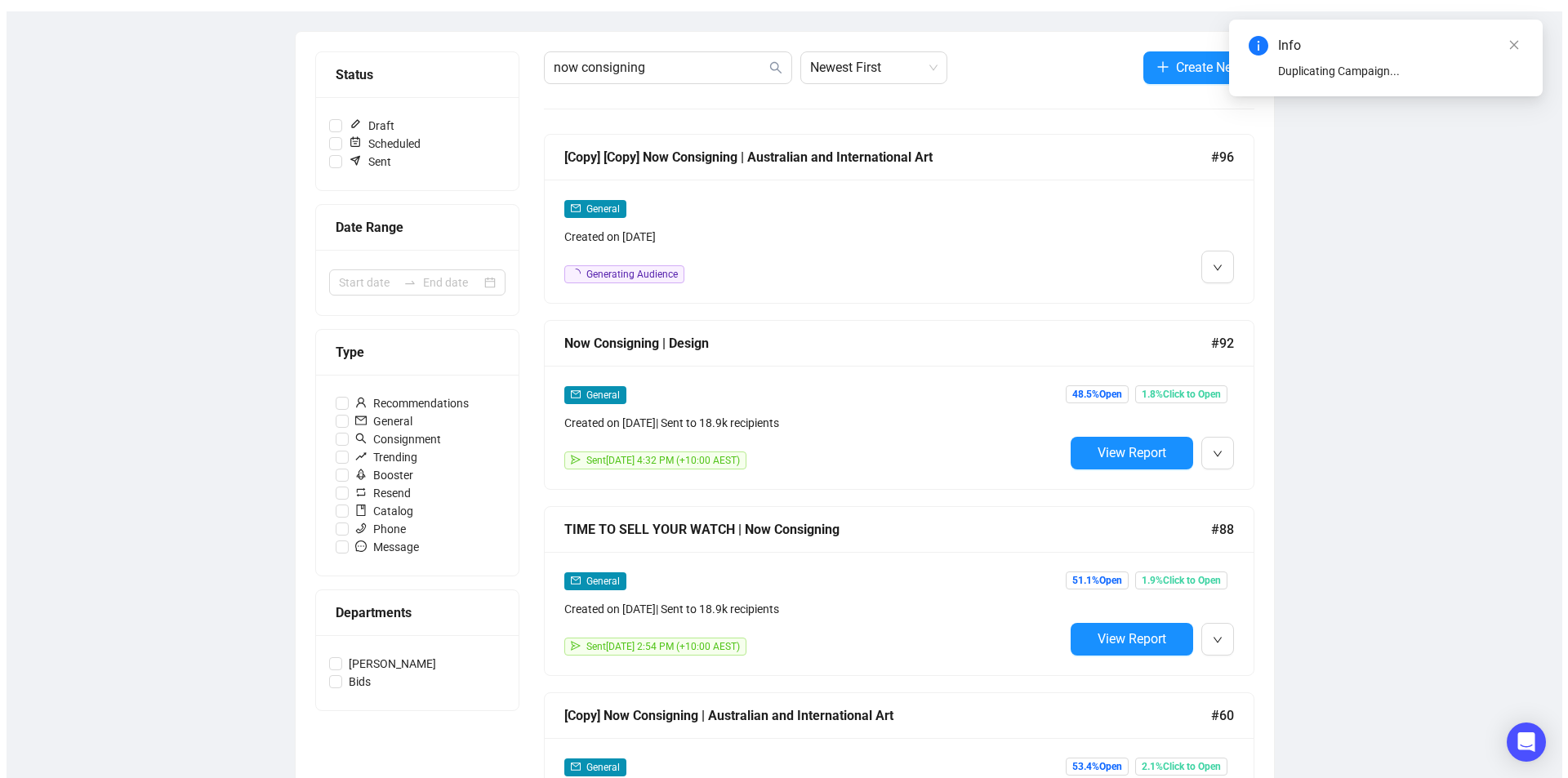
scroll to position [0, 0]
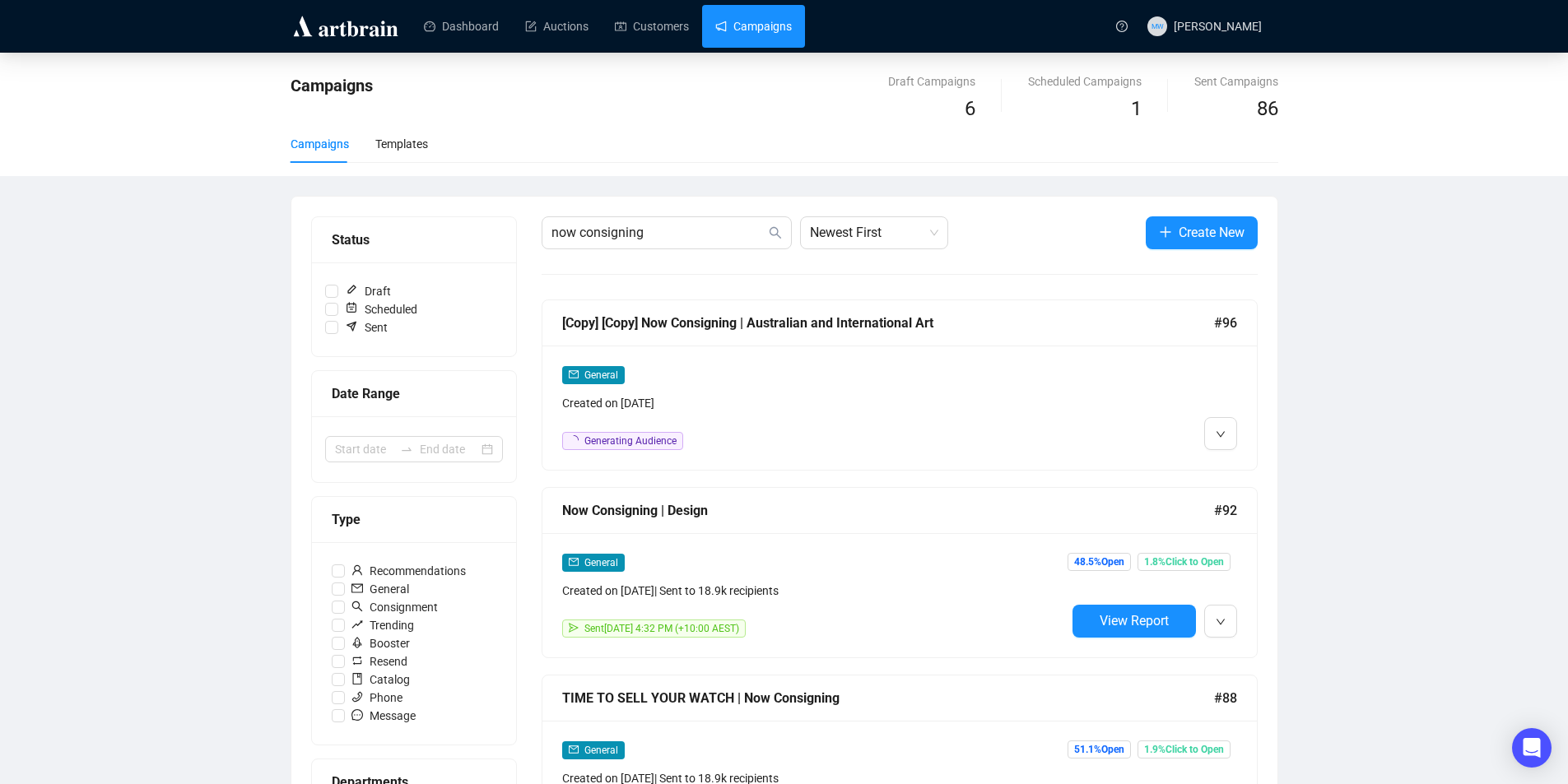
click at [897, 336] on div "[Copy] [Copy] Now Consigning | Australian and International Art #96" at bounding box center [900, 323] width 715 height 46
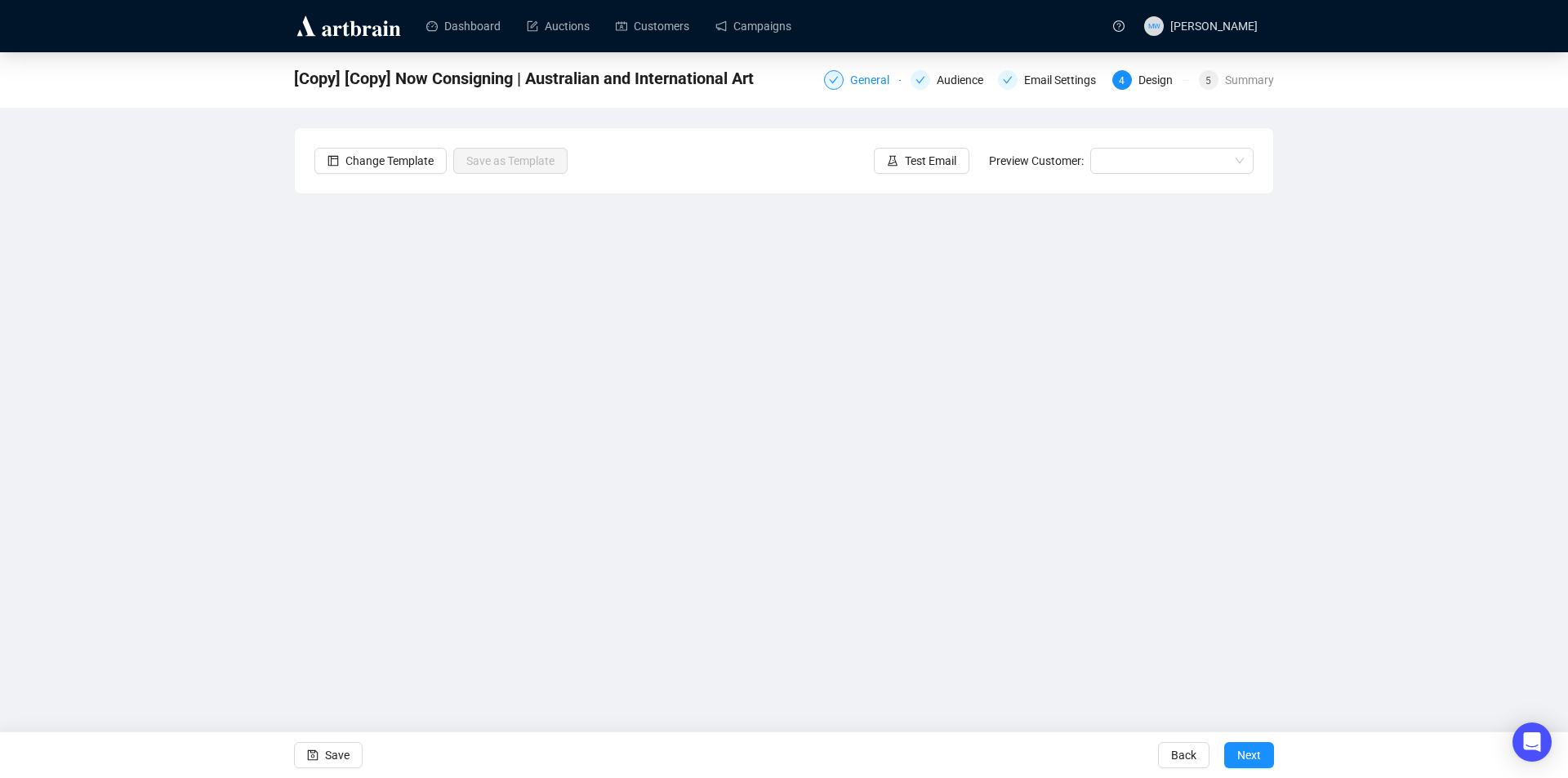
click at [850, 71] on div "General" at bounding box center [862, 79] width 77 height 19
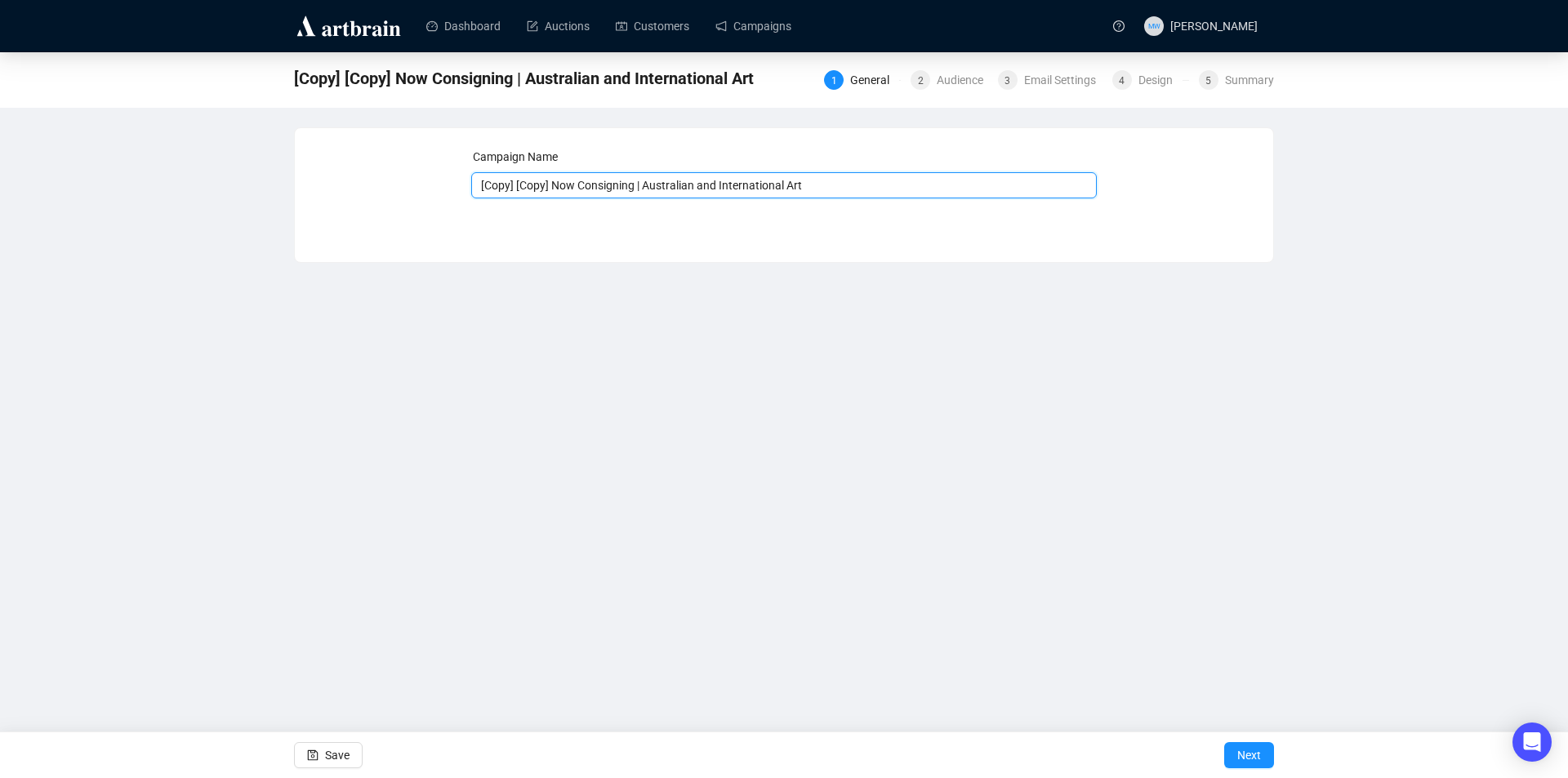
drag, startPoint x: 532, startPoint y: 184, endPoint x: 457, endPoint y: 184, distance: 75.0
click at [457, 184] on div "Campaign Name [Copy] [Copy] Now Consigning | Australian and International Art S…" at bounding box center [784, 183] width 939 height 70
type input "Now Consigning | Australian and International Art"
click at [316, 749] on icon "save" at bounding box center [313, 755] width 12 height 12
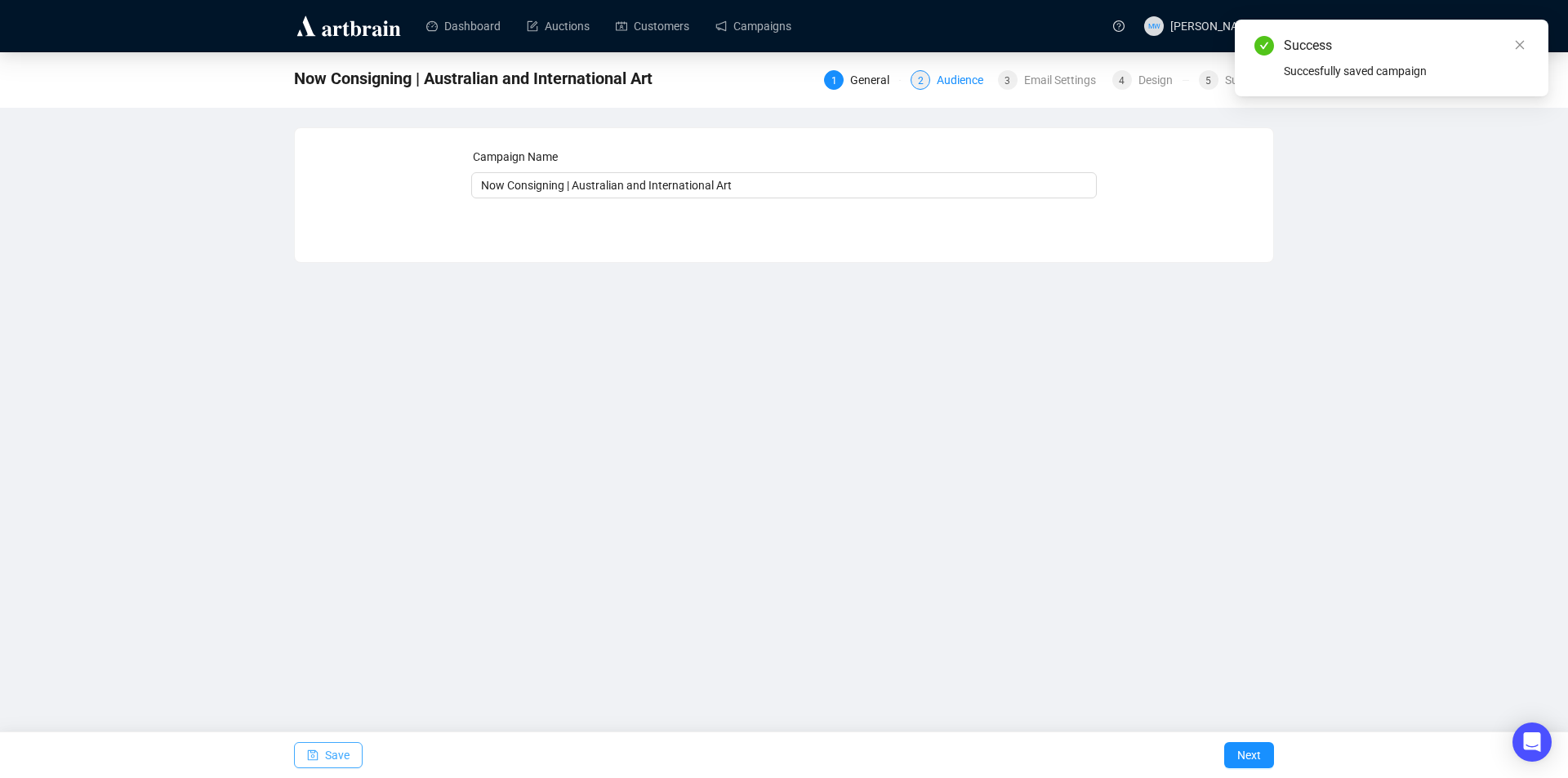
click at [940, 74] on div "Audience" at bounding box center [965, 79] width 57 height 19
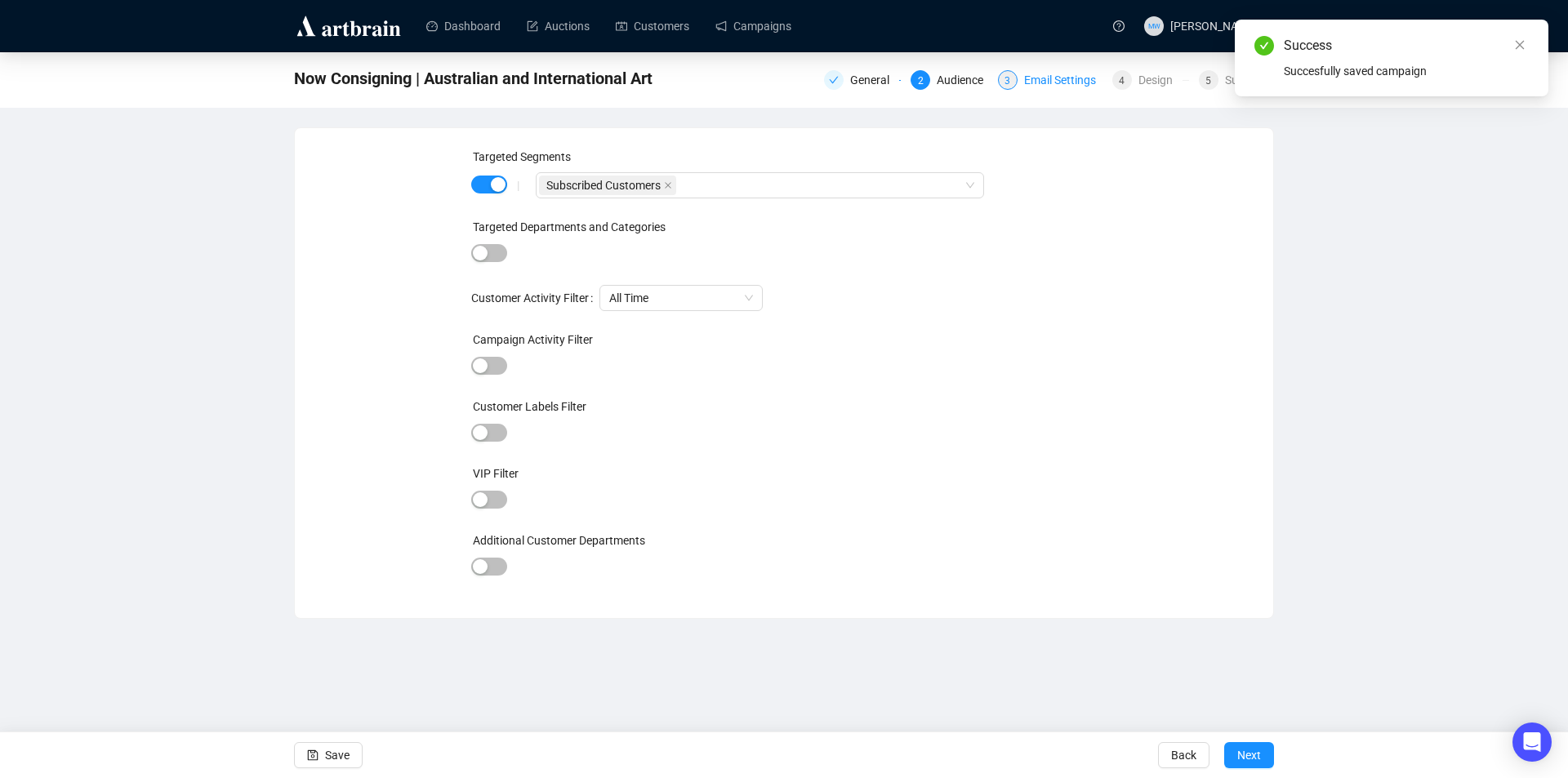
click at [1073, 78] on div "Email Settings" at bounding box center [1065, 79] width 82 height 19
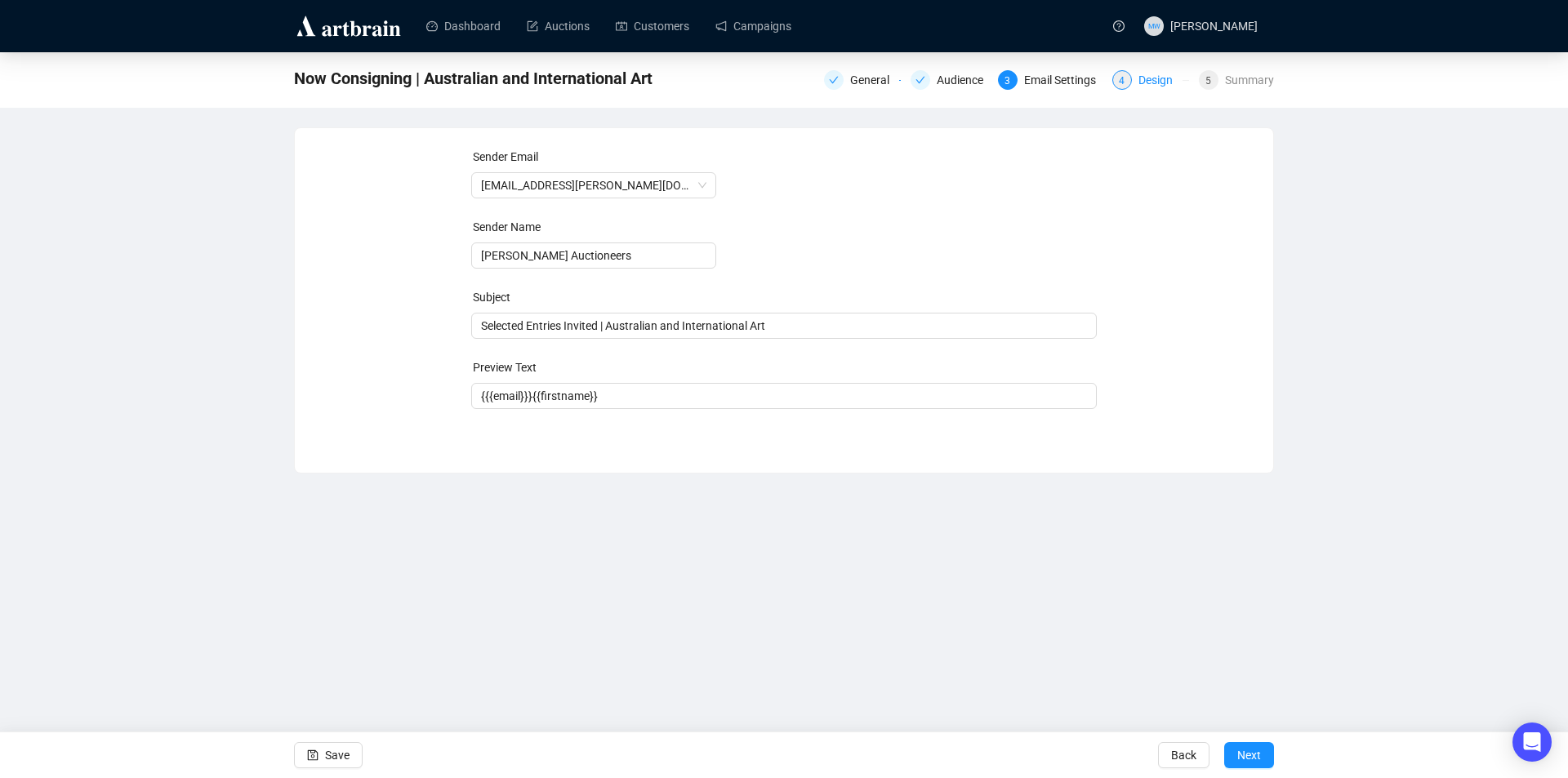
click at [1131, 82] on div "4" at bounding box center [1122, 79] width 19 height 19
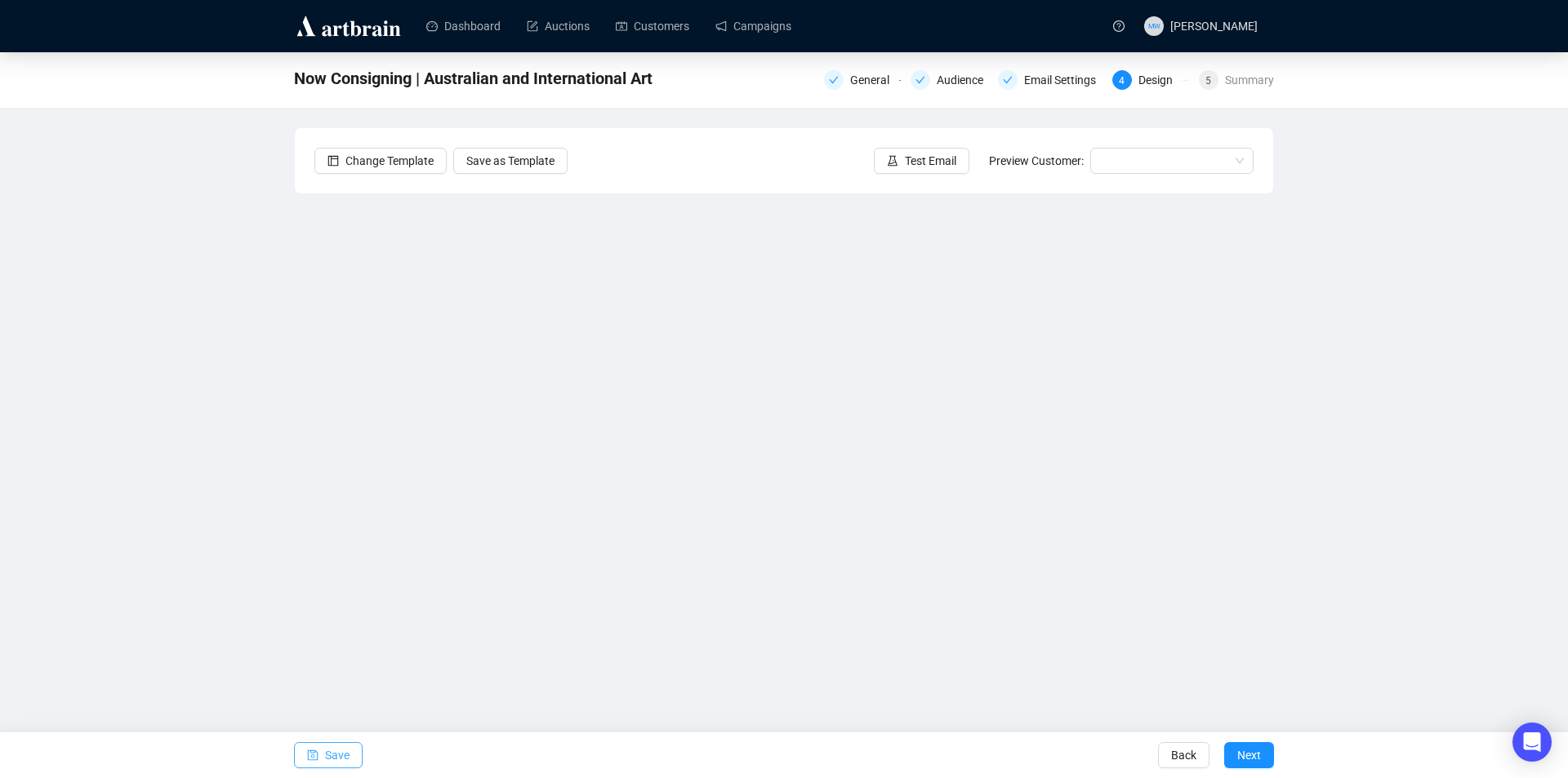
click at [307, 750] on icon "save" at bounding box center [313, 755] width 12 height 12
click at [332, 760] on span "Save" at bounding box center [337, 755] width 25 height 46
click at [344, 748] on span "Save" at bounding box center [337, 755] width 25 height 46
click at [334, 755] on span "Save" at bounding box center [337, 755] width 25 height 46
